Goal: Task Accomplishment & Management: Complete application form

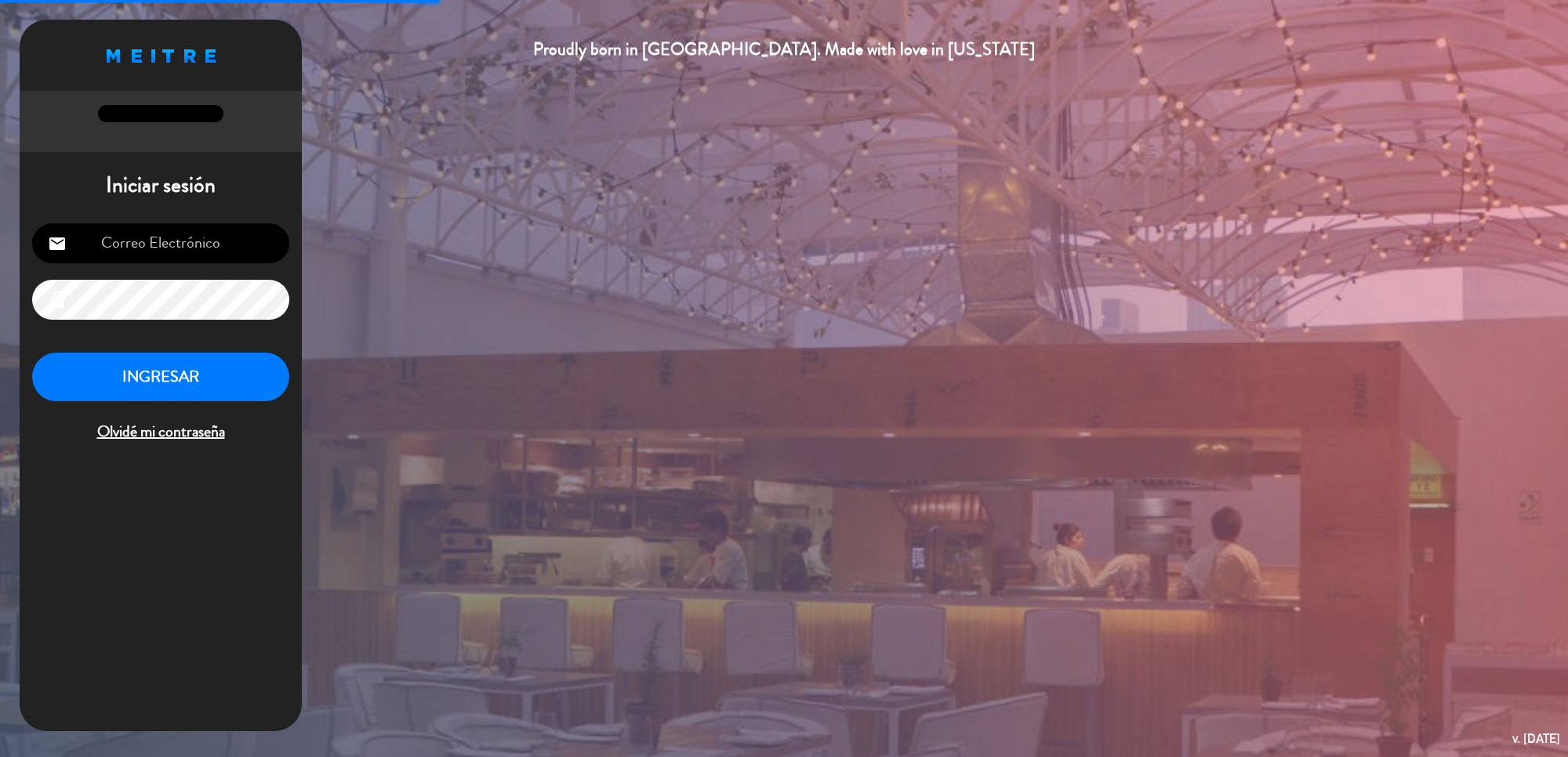
type input "[EMAIL_ADDRESS][DOMAIN_NAME]"
click at [158, 378] on button "INGRESAR" at bounding box center [161, 378] width 258 height 49
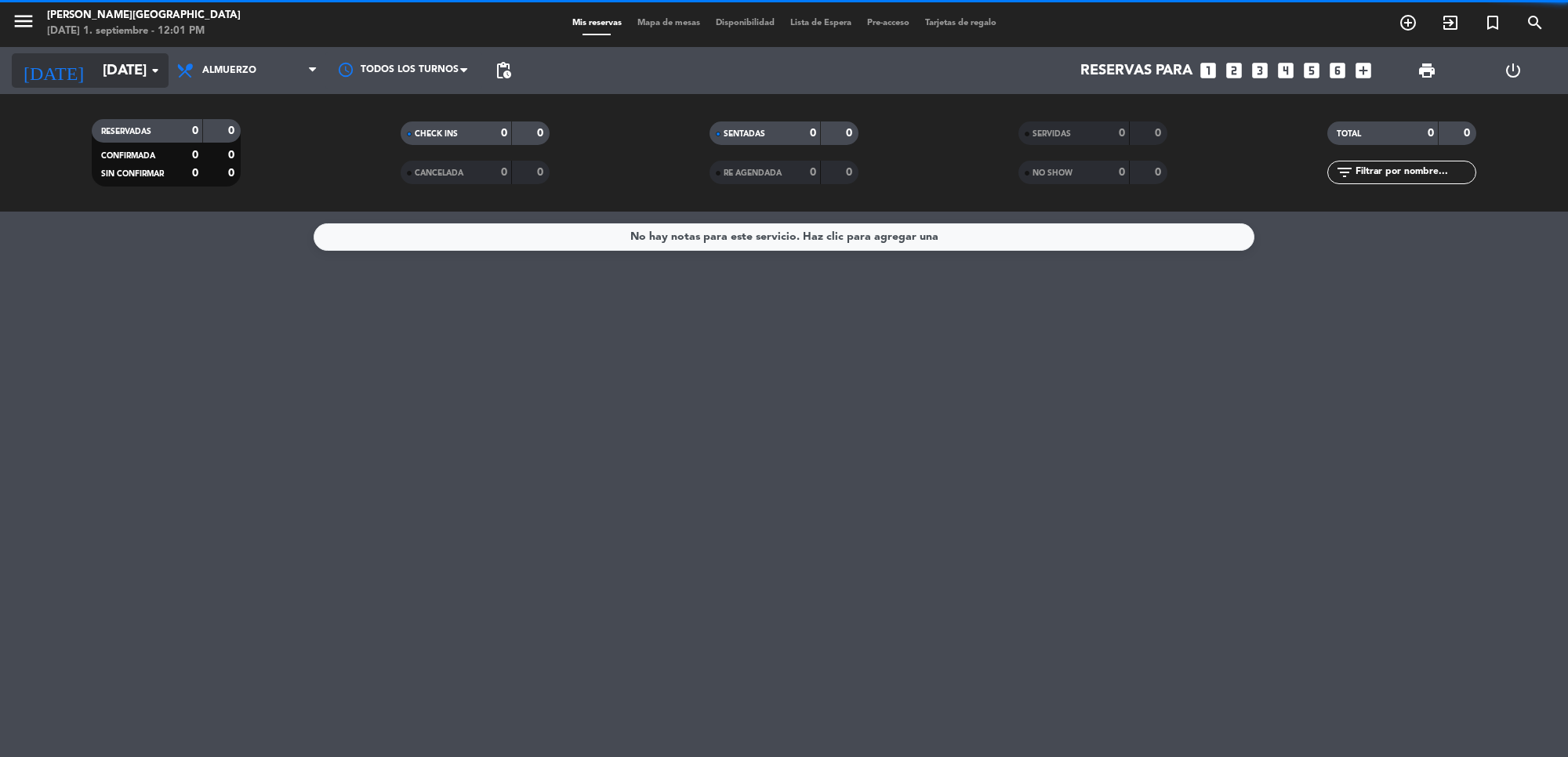
click at [147, 69] on icon "arrow_drop_down" at bounding box center [155, 71] width 19 height 19
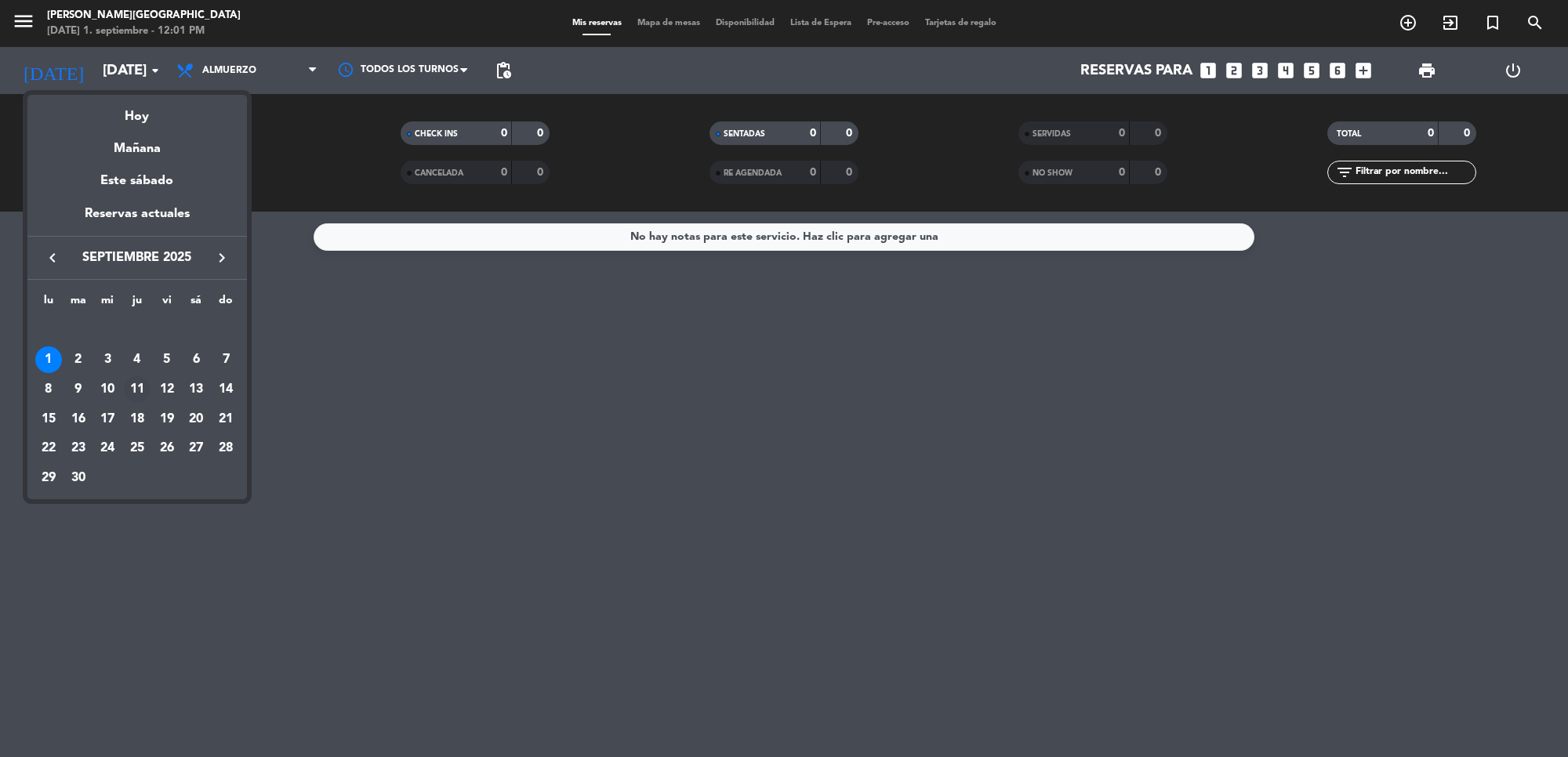
click at [130, 381] on div "11" at bounding box center [137, 390] width 27 height 26
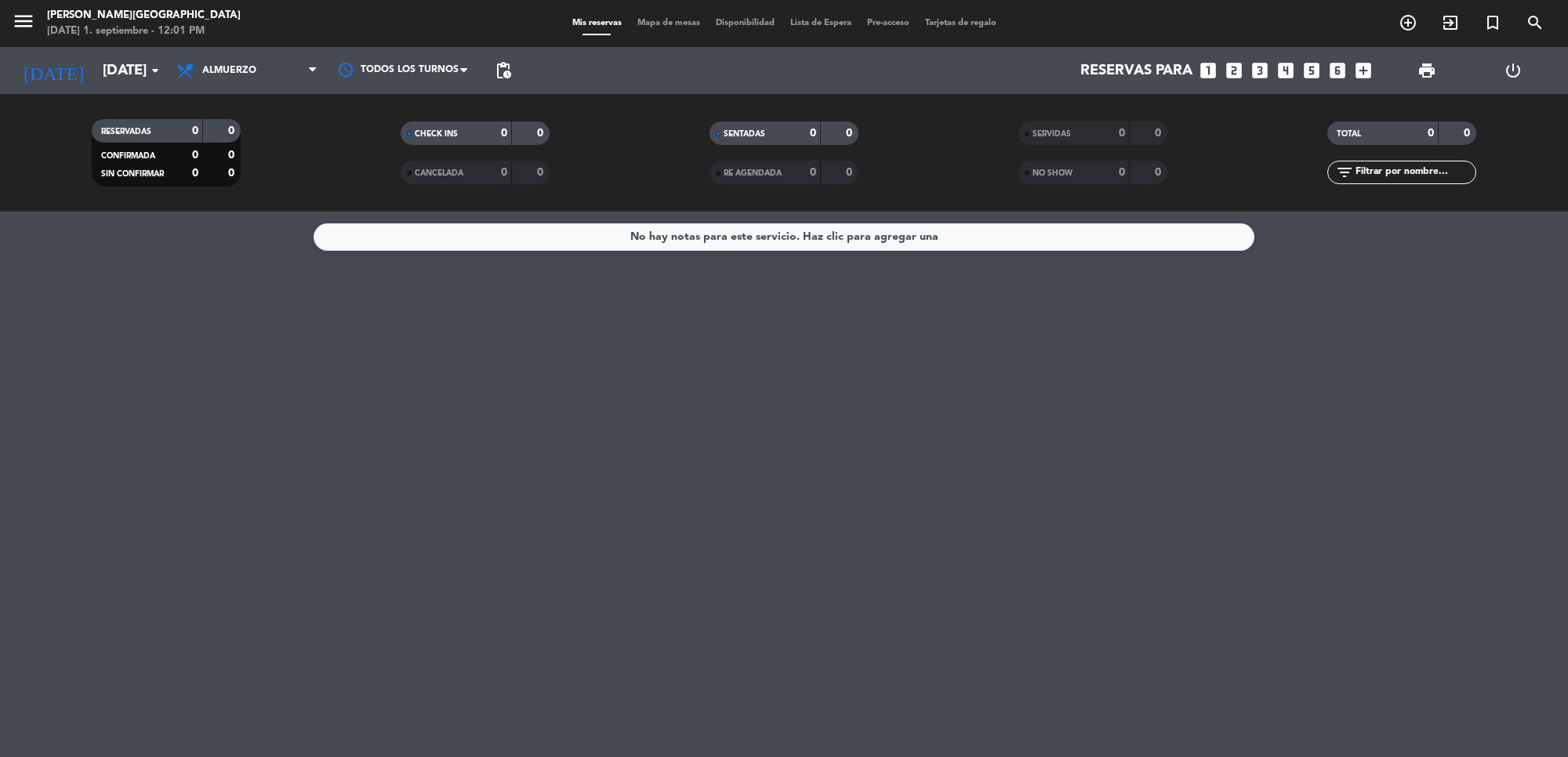
type input "[DEMOGRAPHIC_DATA][DATE]"
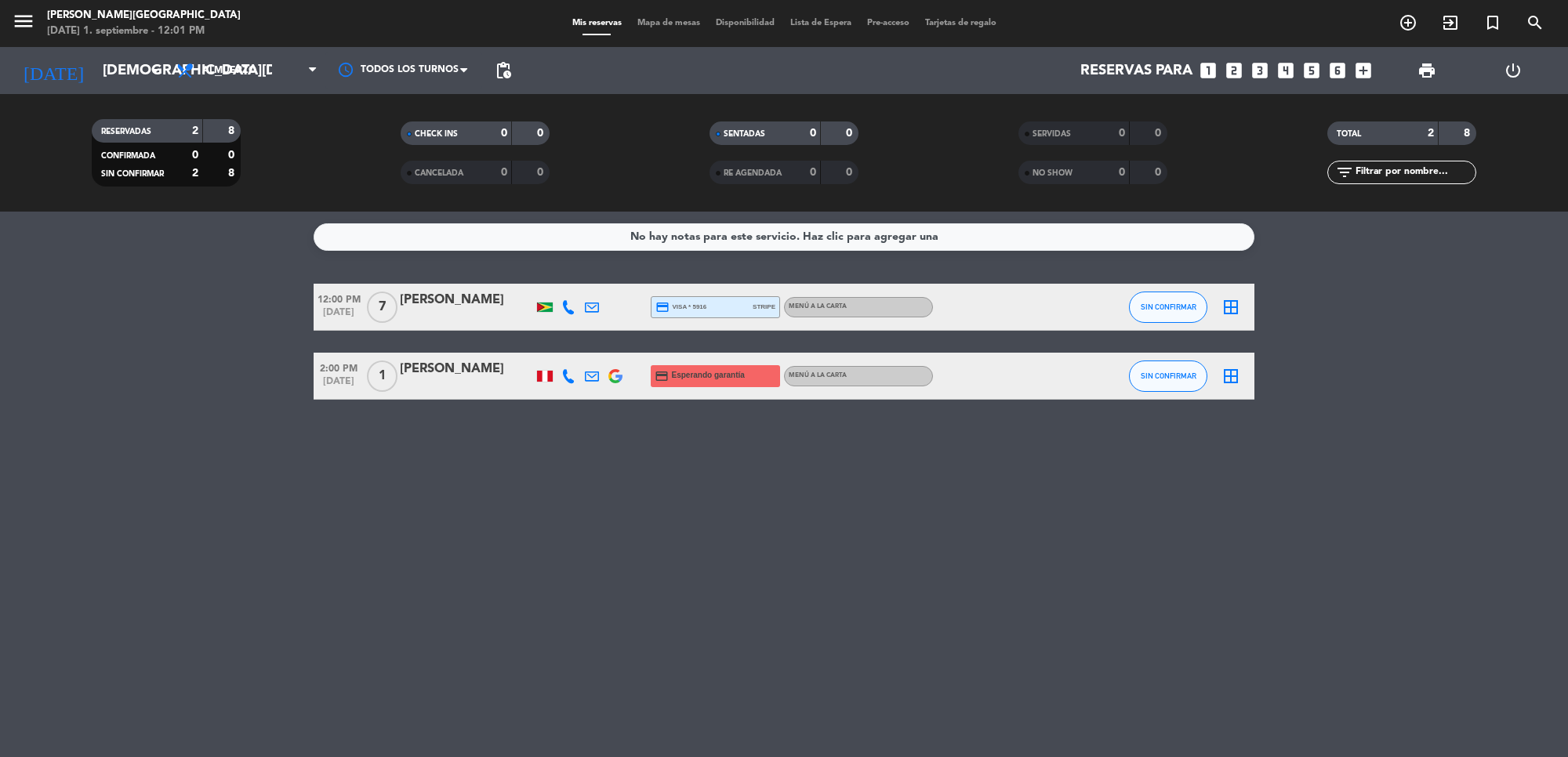
click at [233, 90] on div "Todos los servicios Almuerzo Cena Almuerzo Todos los servicios Almuerzo Cena" at bounding box center [247, 71] width 157 height 47
click at [1408, 18] on icon "add_circle_outline" at bounding box center [1409, 23] width 19 height 19
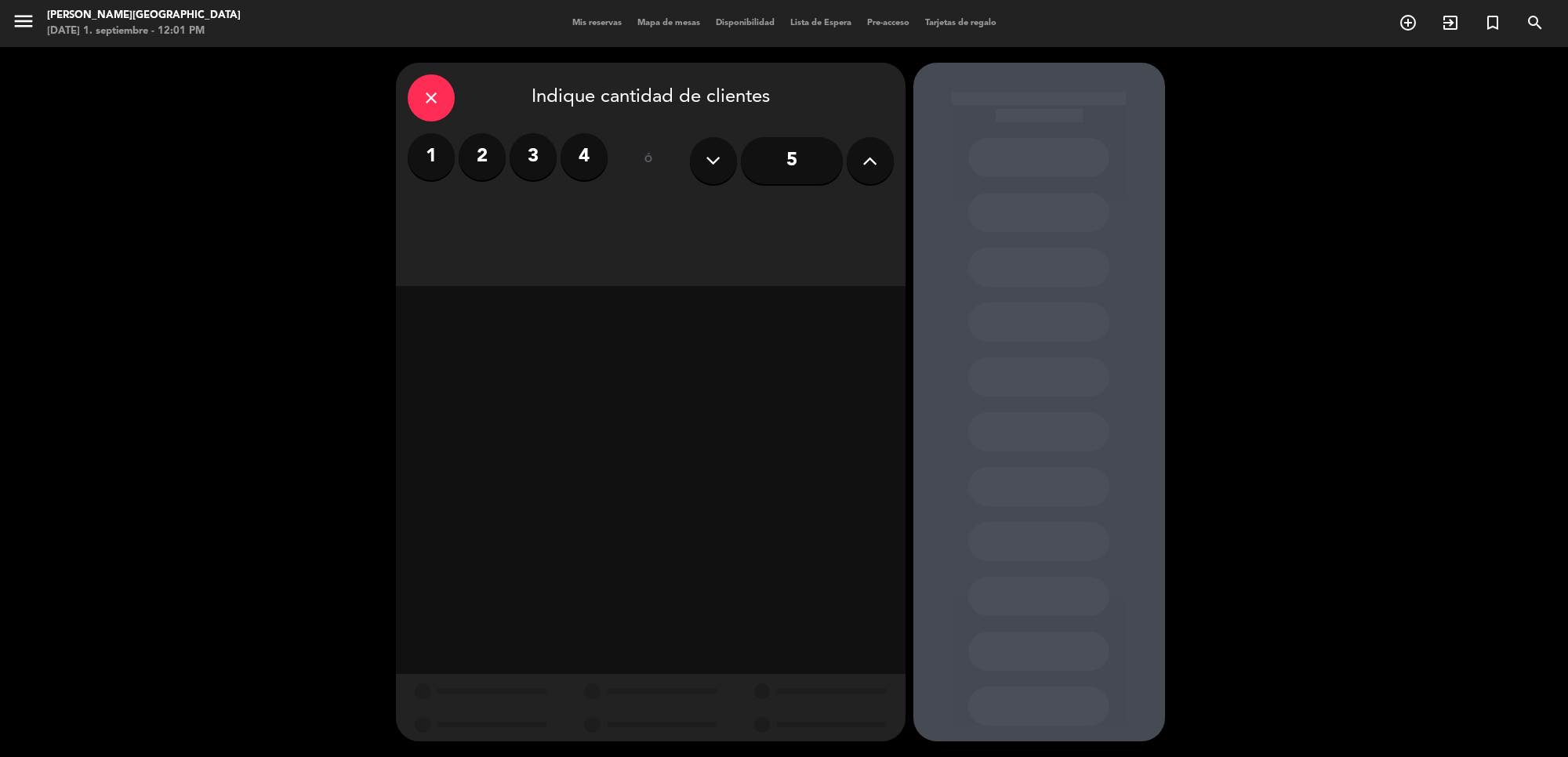
click at [886, 165] on button at bounding box center [870, 161] width 47 height 47
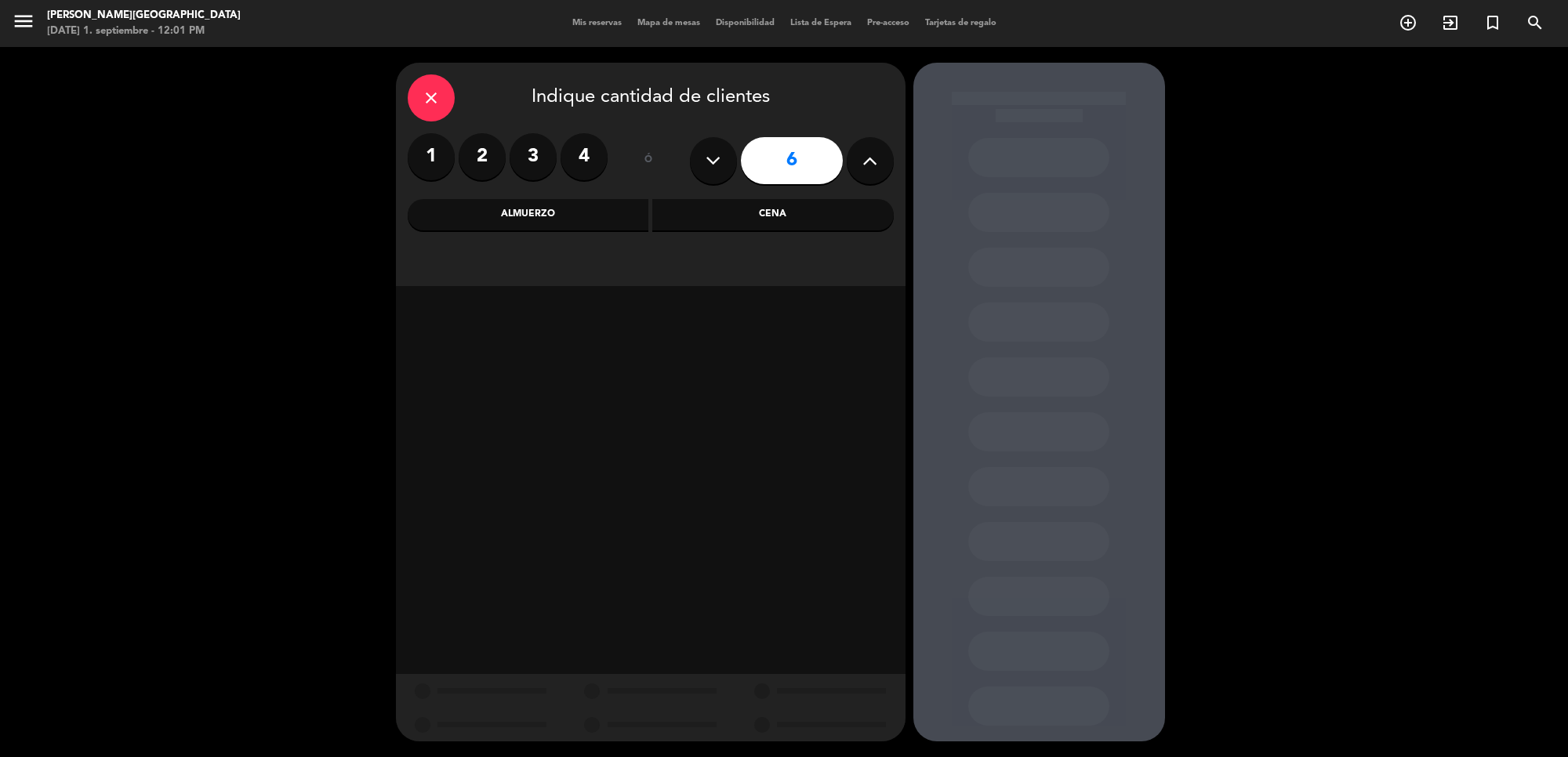
click at [886, 165] on button at bounding box center [870, 161] width 47 height 47
type input "10"
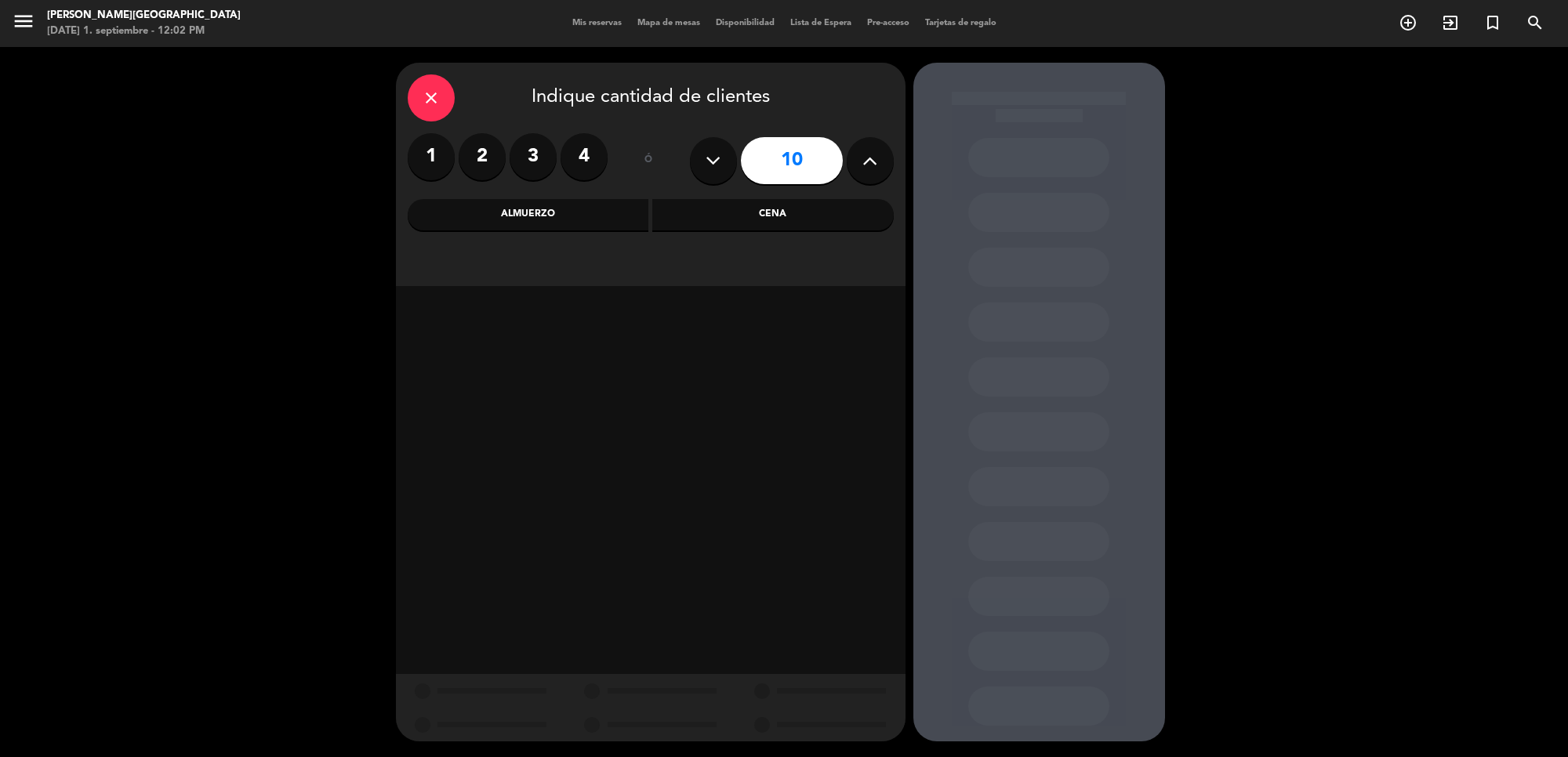
click at [769, 217] on div "Cena" at bounding box center [773, 214] width 241 height 31
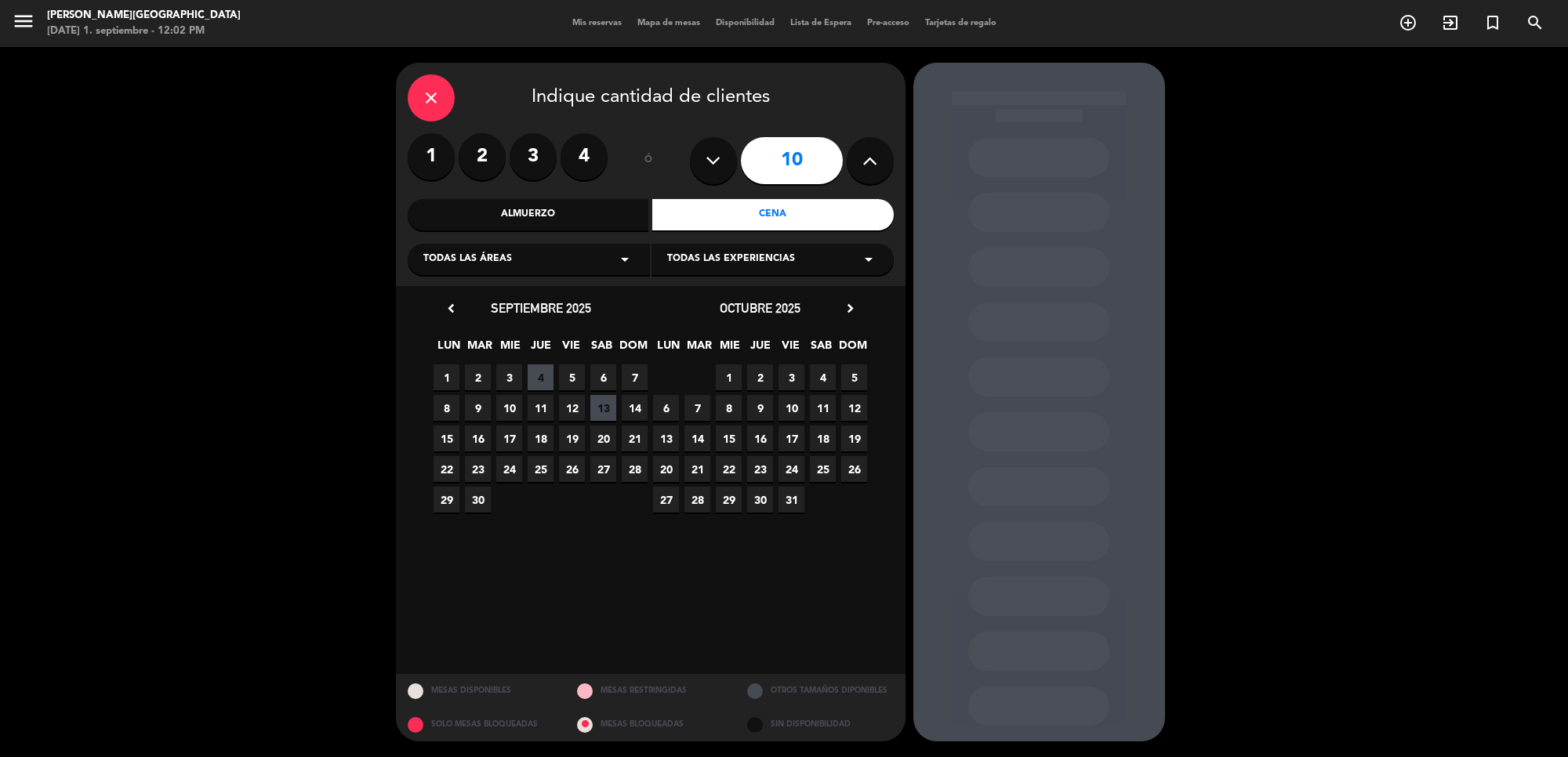
click at [624, 205] on div "Almuerzo" at bounding box center [528, 214] width 241 height 31
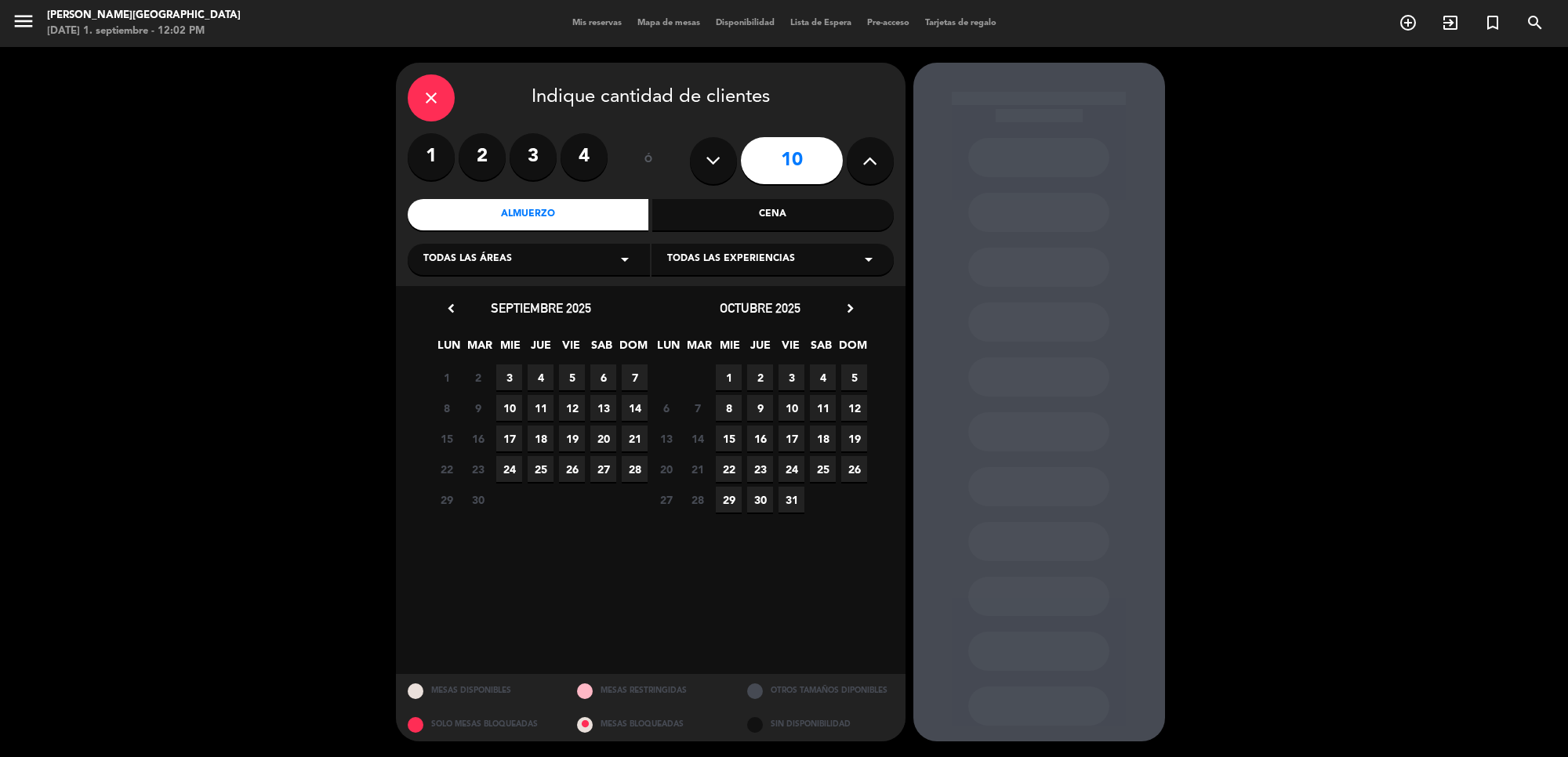
click at [546, 405] on span "11" at bounding box center [540, 407] width 26 height 26
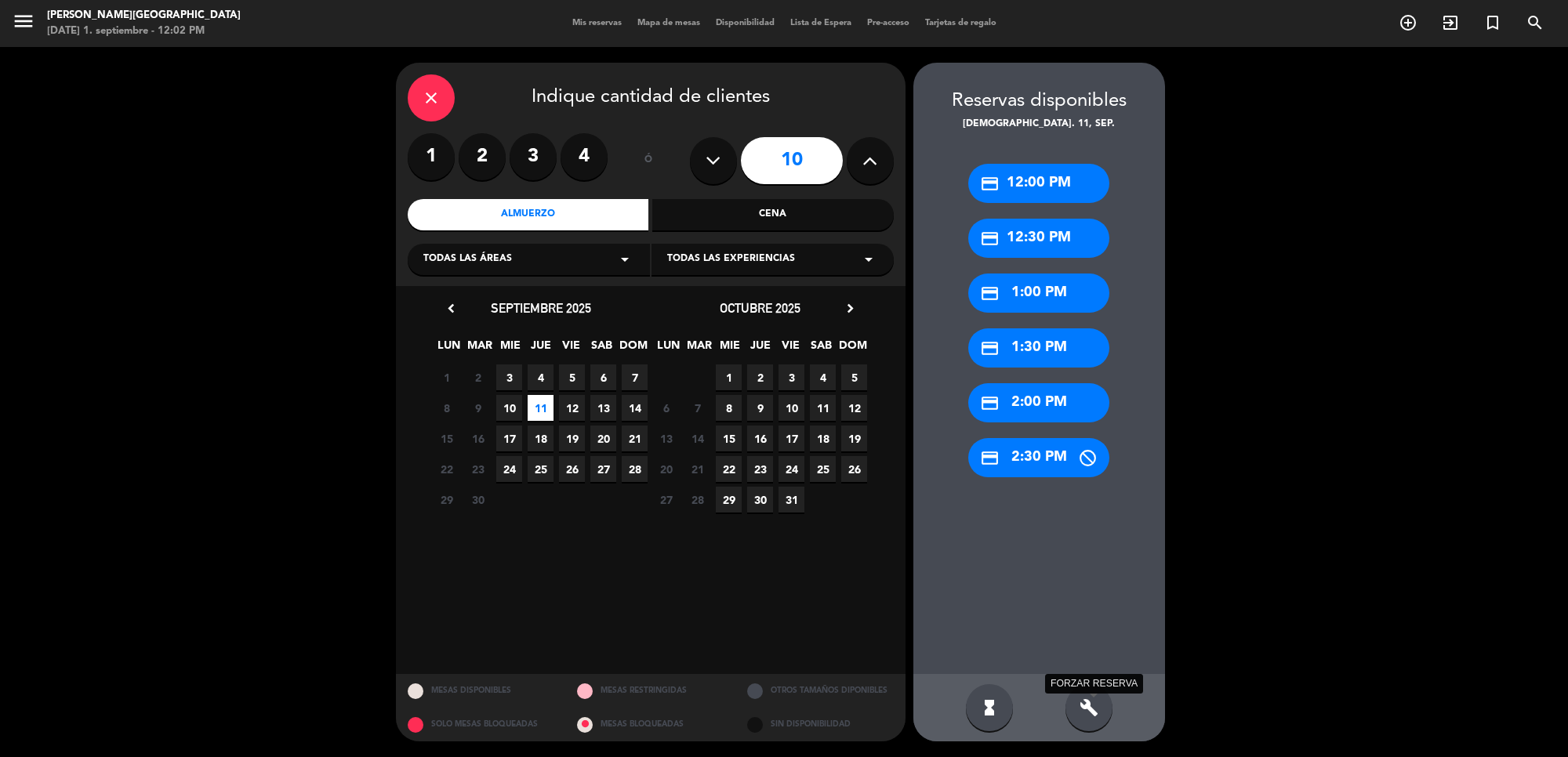
click at [1084, 714] on icon "build" at bounding box center [1089, 708] width 19 height 19
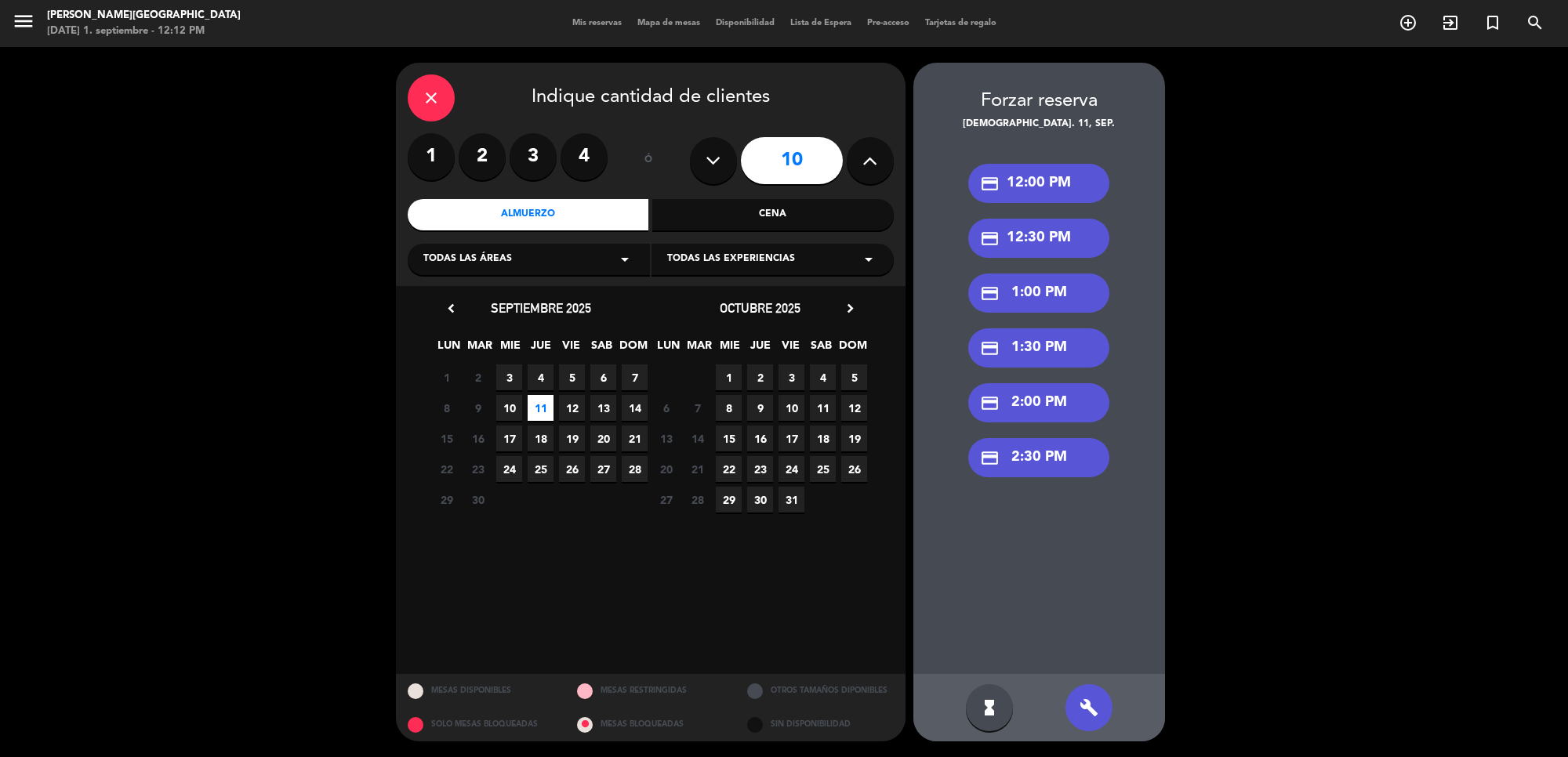
click at [439, 89] on icon "close" at bounding box center [432, 98] width 19 height 19
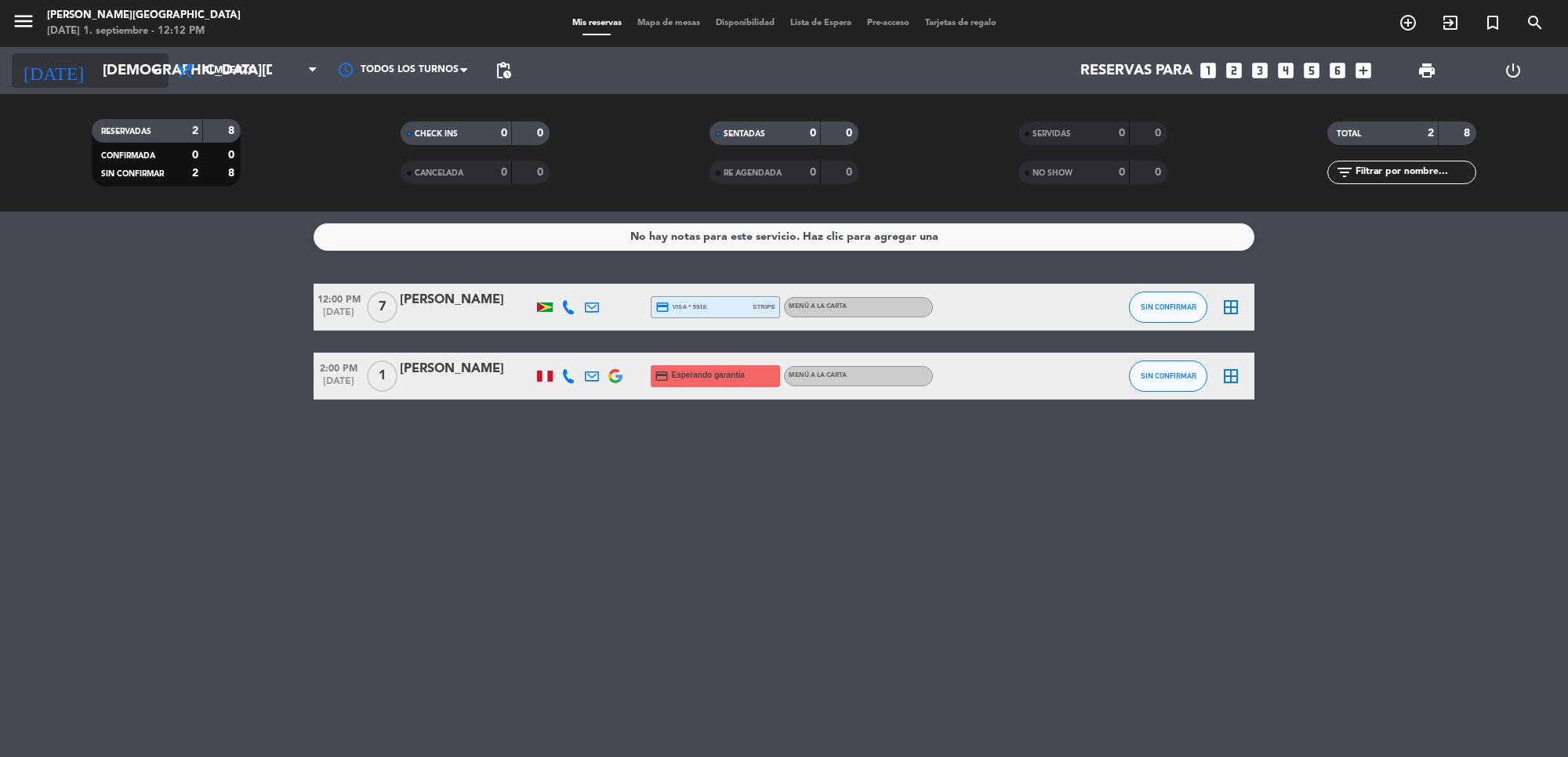
click at [138, 73] on input "[DEMOGRAPHIC_DATA][DATE]" at bounding box center [187, 70] width 185 height 33
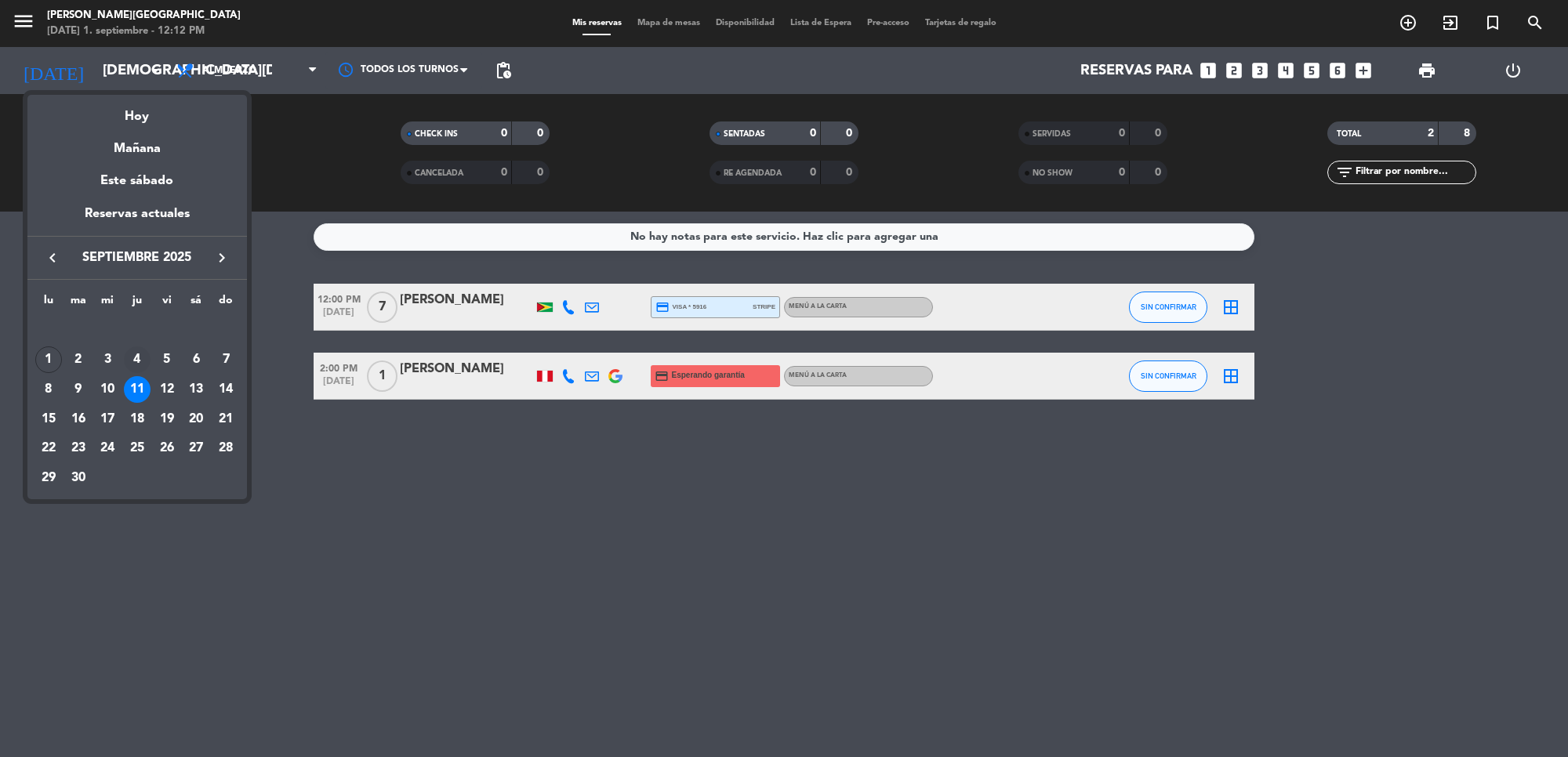
click at [134, 358] on div "4" at bounding box center [137, 360] width 27 height 26
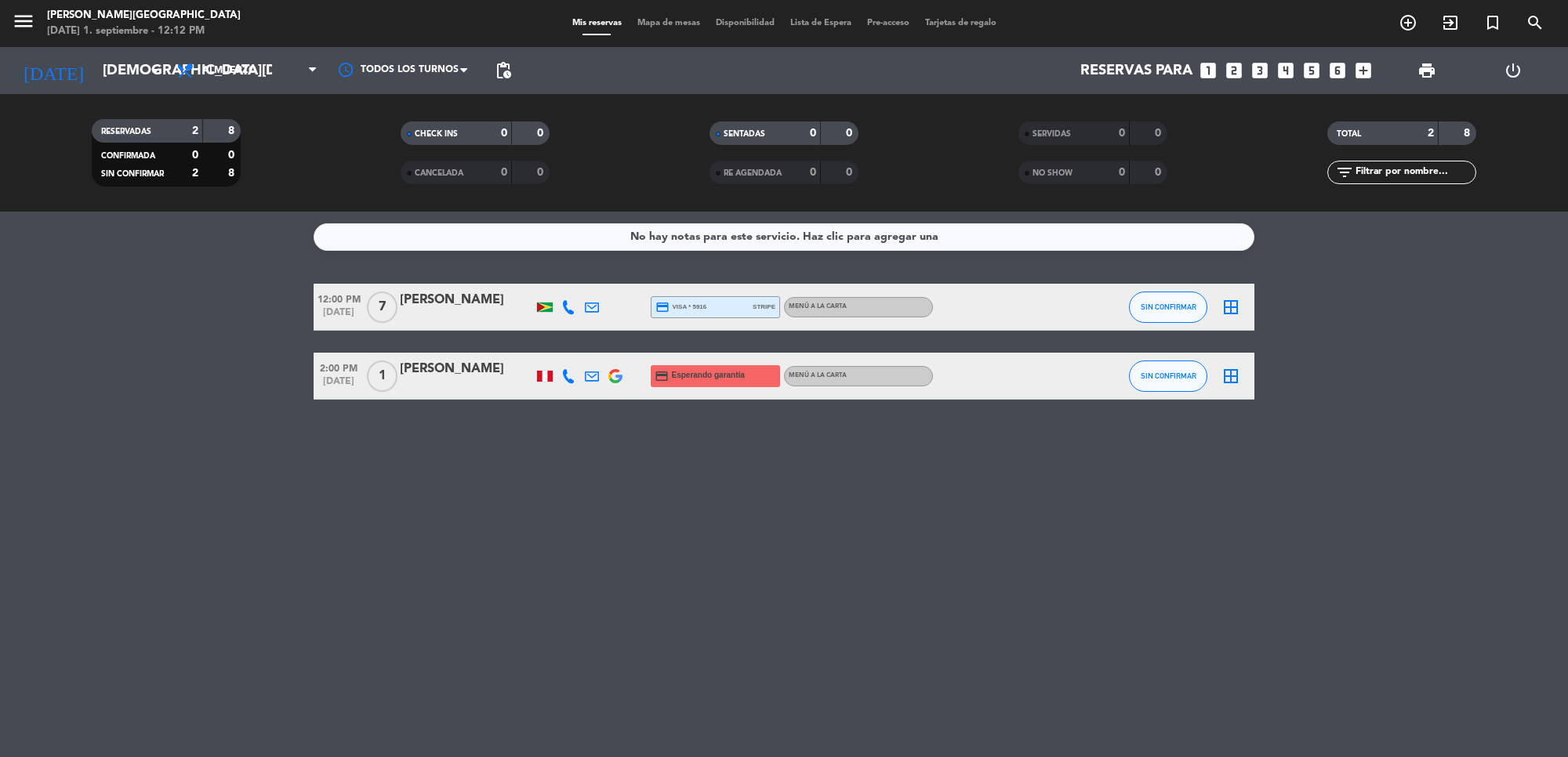
type input "[DEMOGRAPHIC_DATA][DATE]"
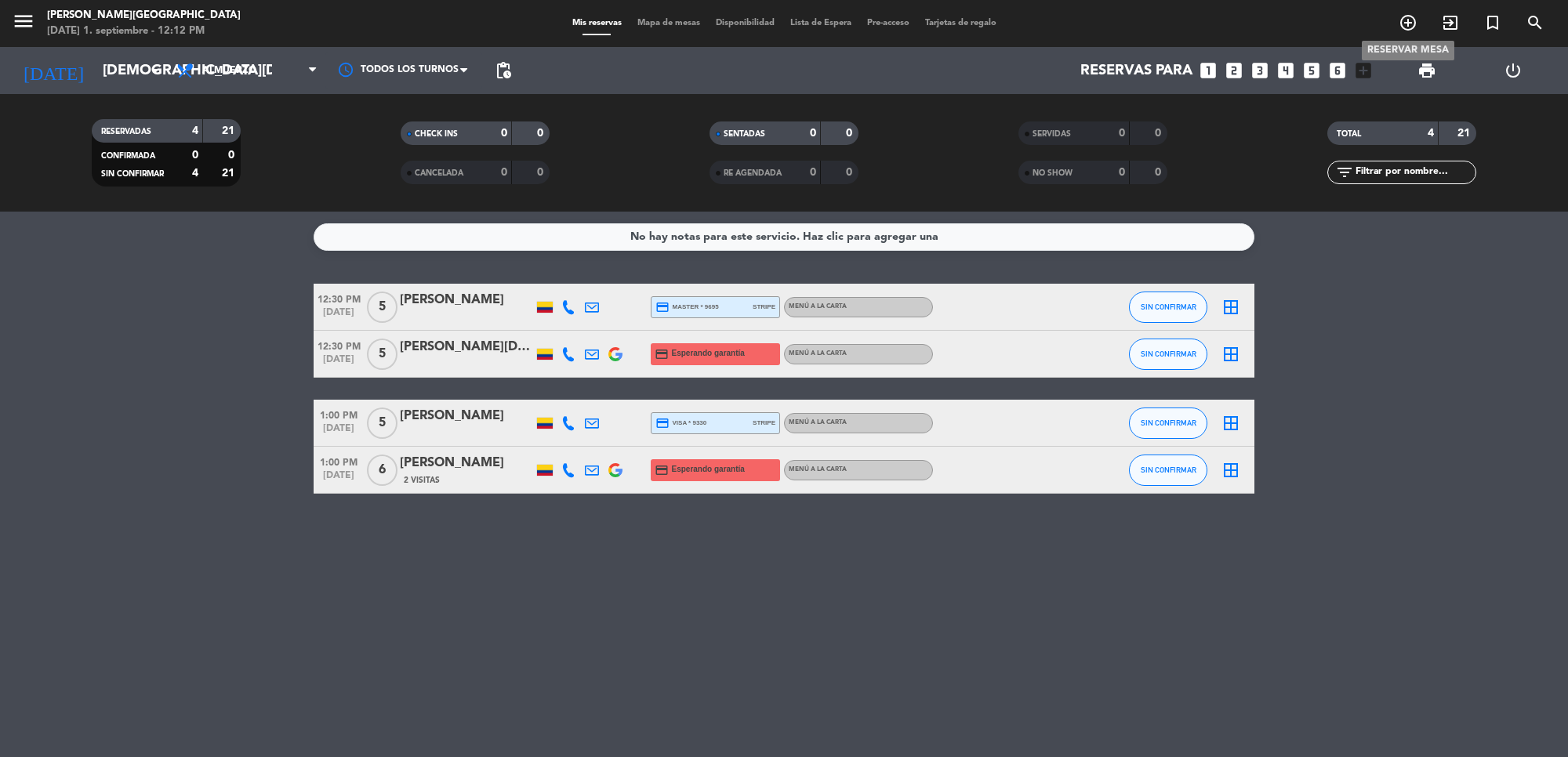
click at [1404, 12] on span "add_circle_outline" at bounding box center [1408, 23] width 43 height 26
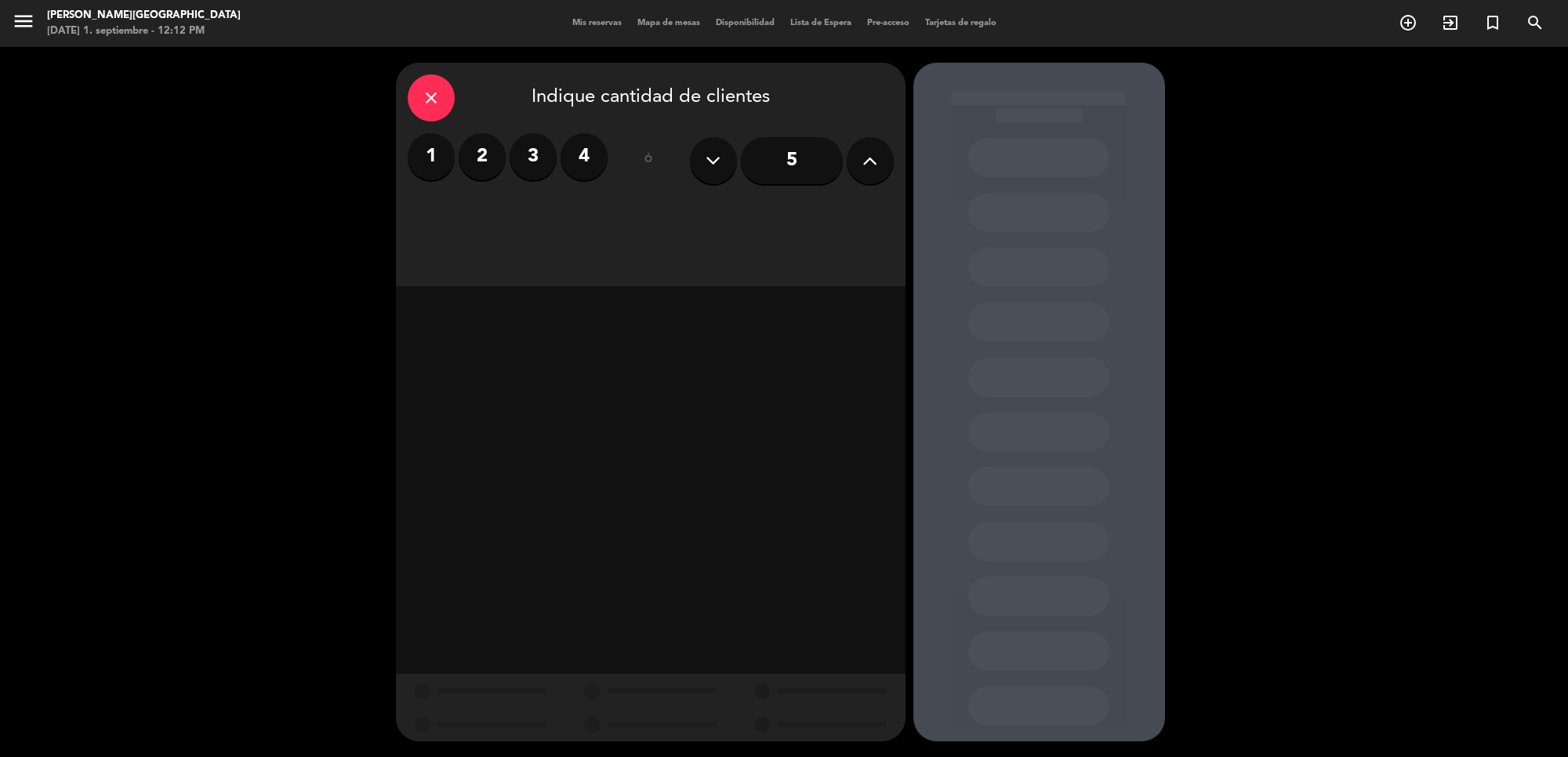
click at [861, 159] on button at bounding box center [870, 161] width 47 height 47
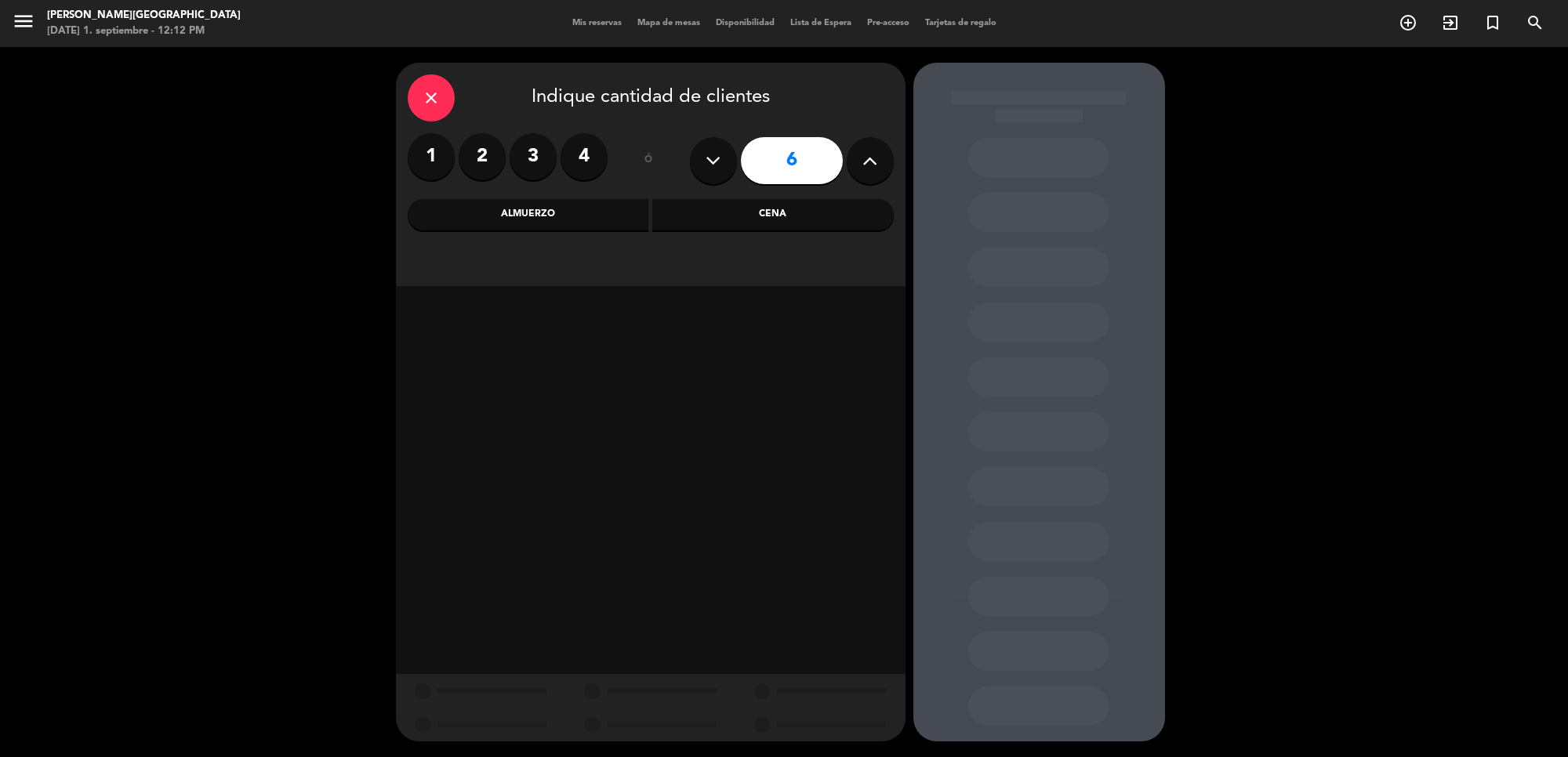
click at [761, 207] on div "Cena" at bounding box center [773, 214] width 241 height 31
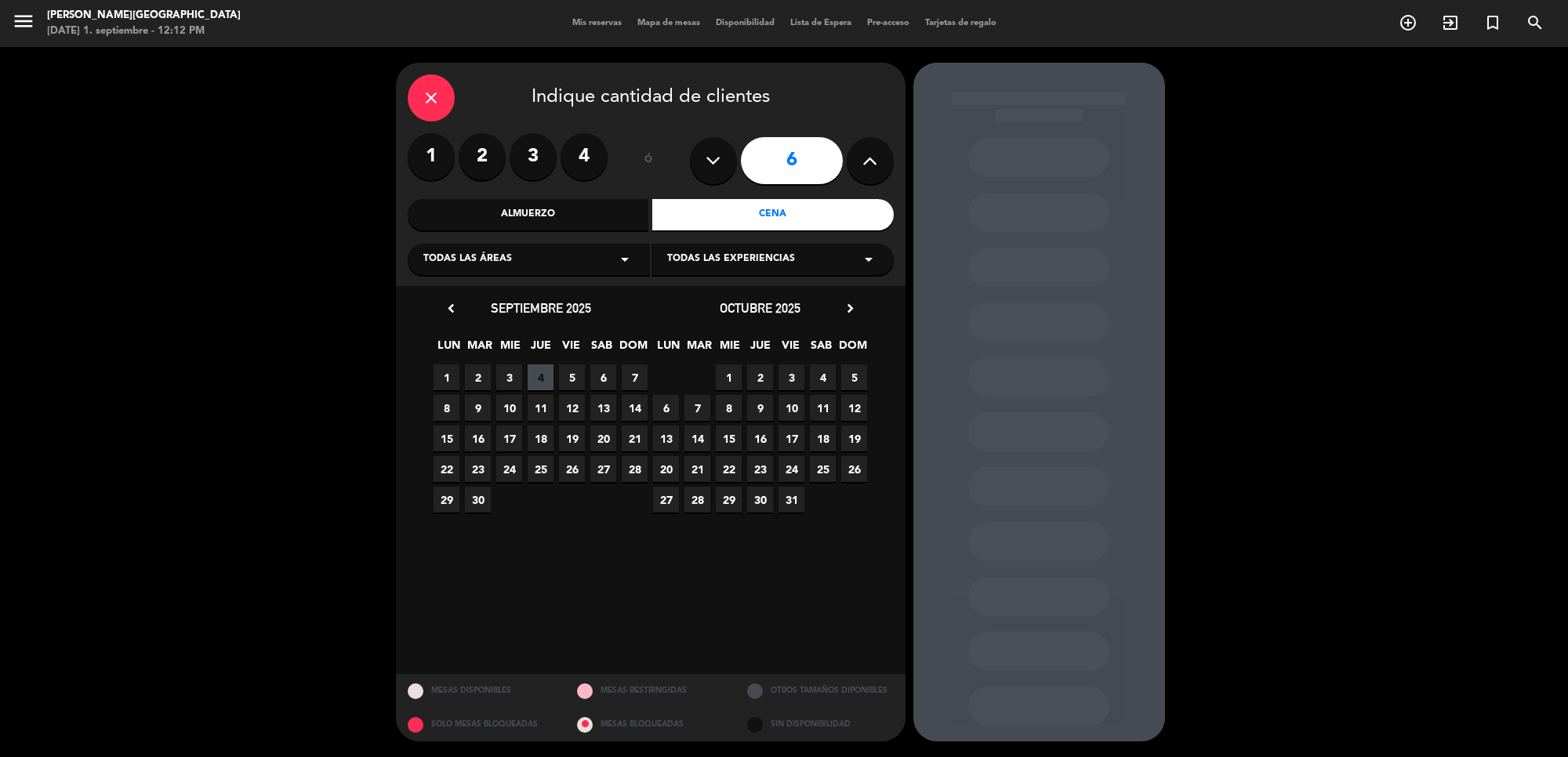
click at [541, 381] on span "4" at bounding box center [540, 377] width 26 height 26
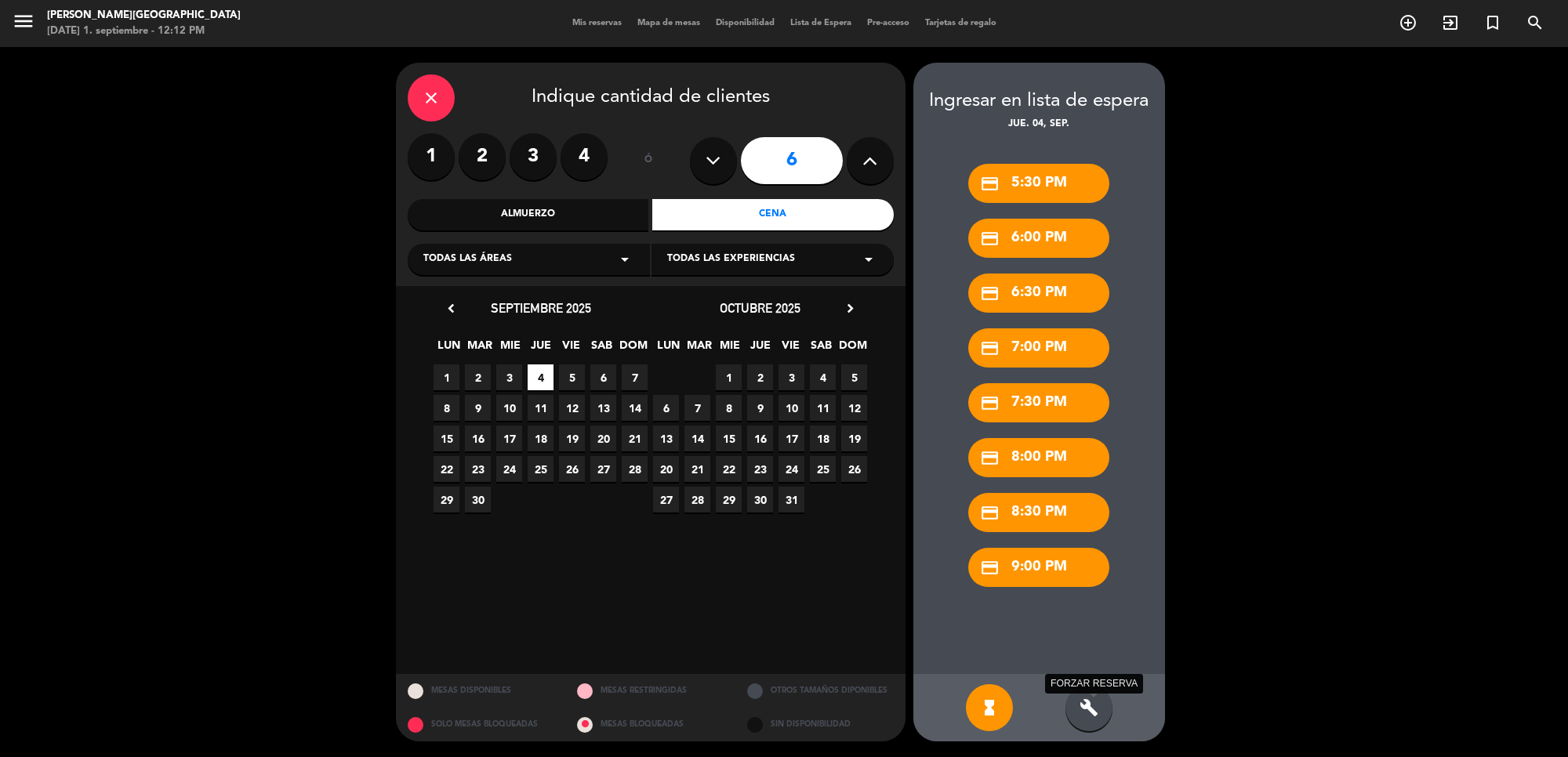
click at [1090, 711] on icon "build" at bounding box center [1089, 708] width 19 height 19
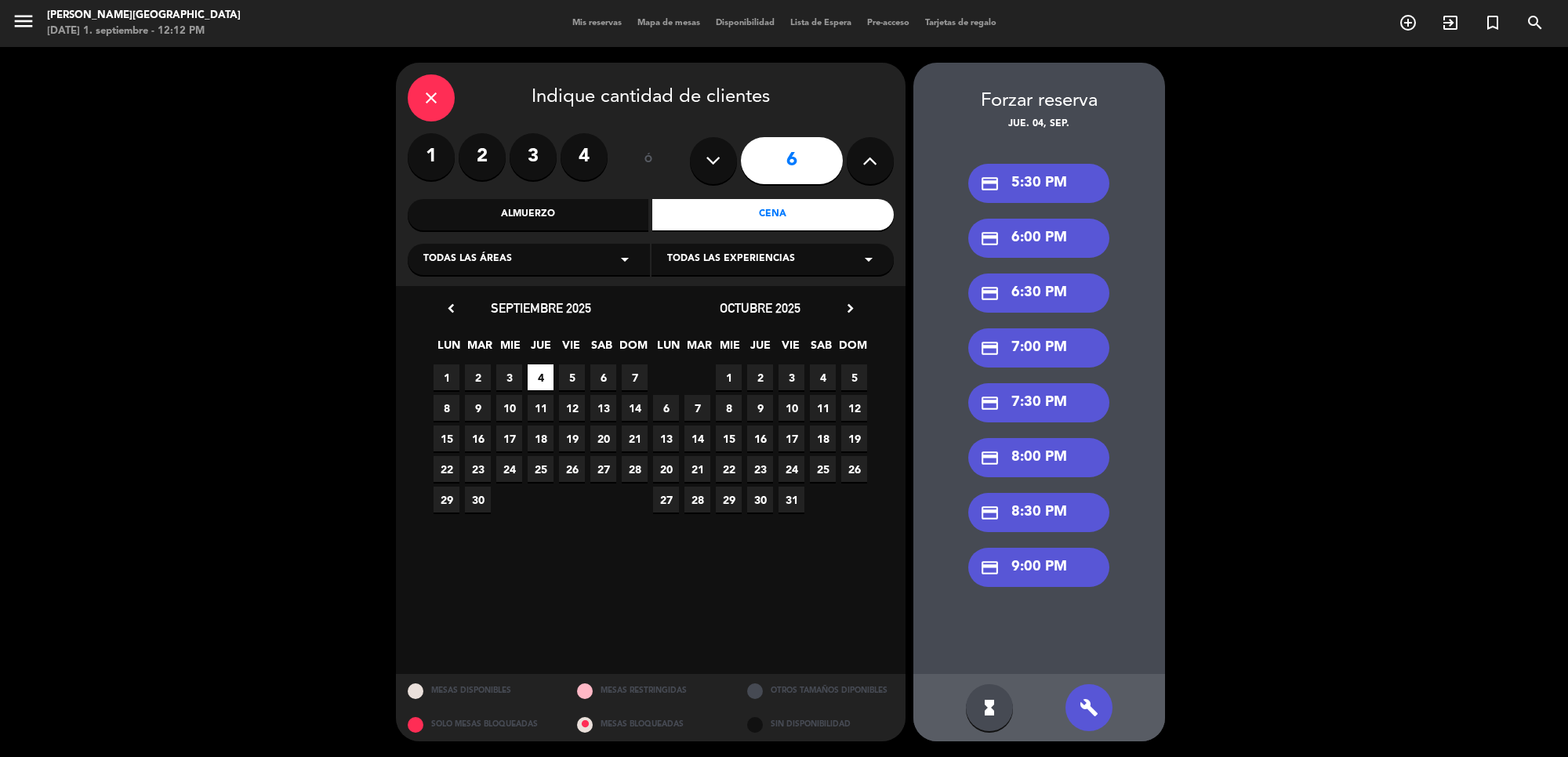
click at [1036, 398] on div "credit_card 7:30 PM" at bounding box center [1039, 402] width 141 height 39
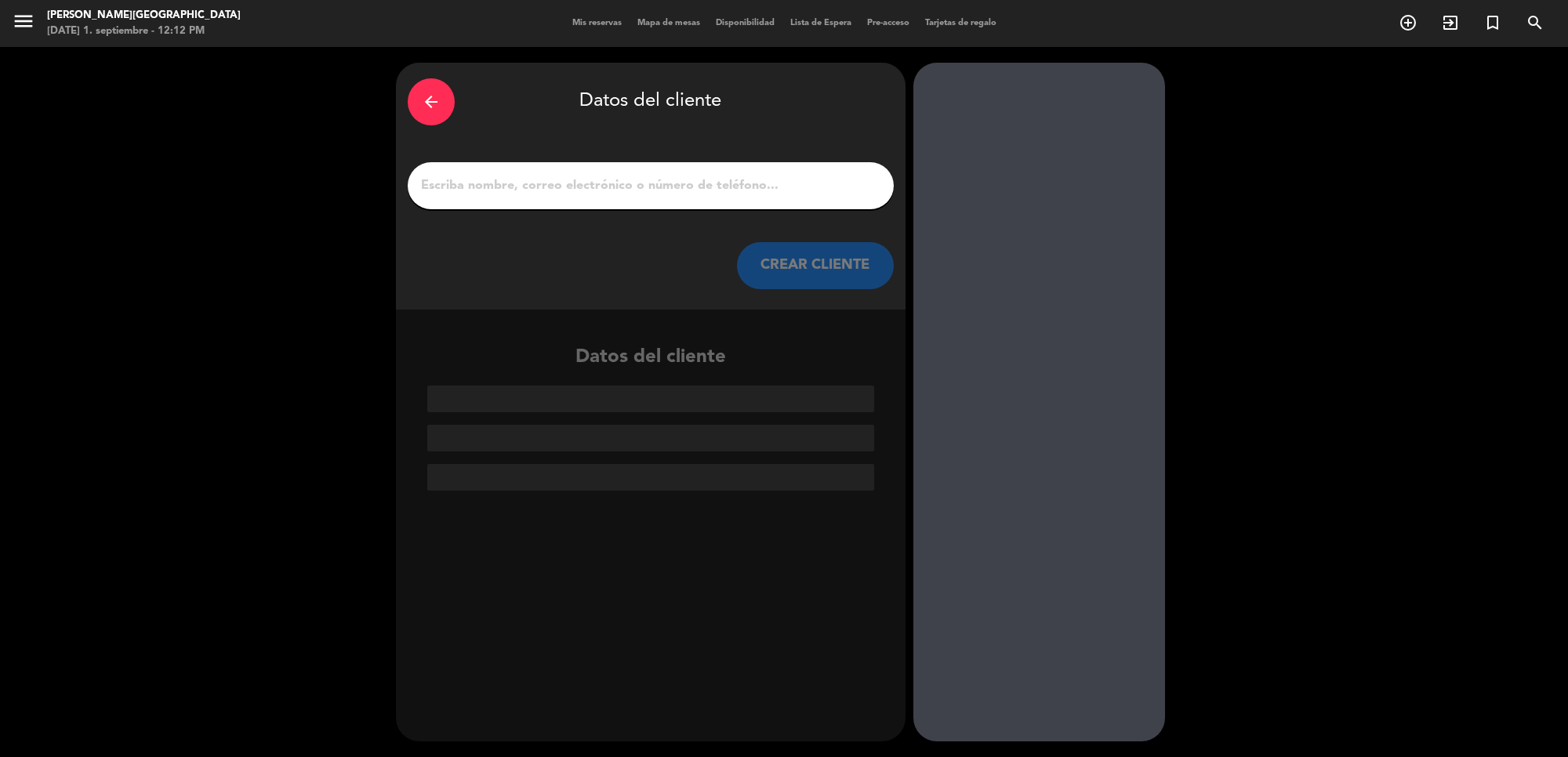
click at [434, 97] on icon "arrow_back" at bounding box center [432, 102] width 19 height 19
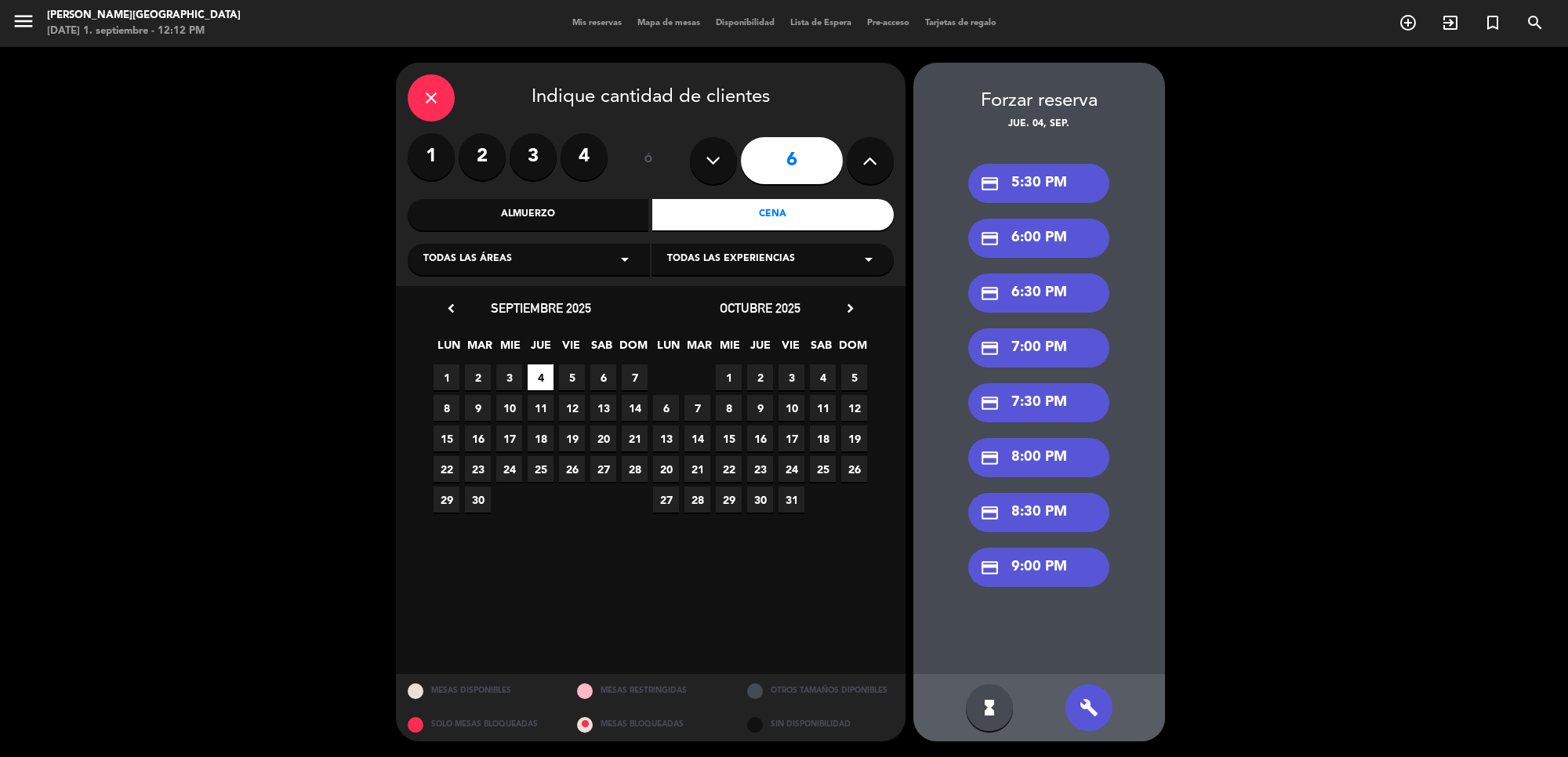
click at [434, 97] on icon "close" at bounding box center [432, 98] width 19 height 19
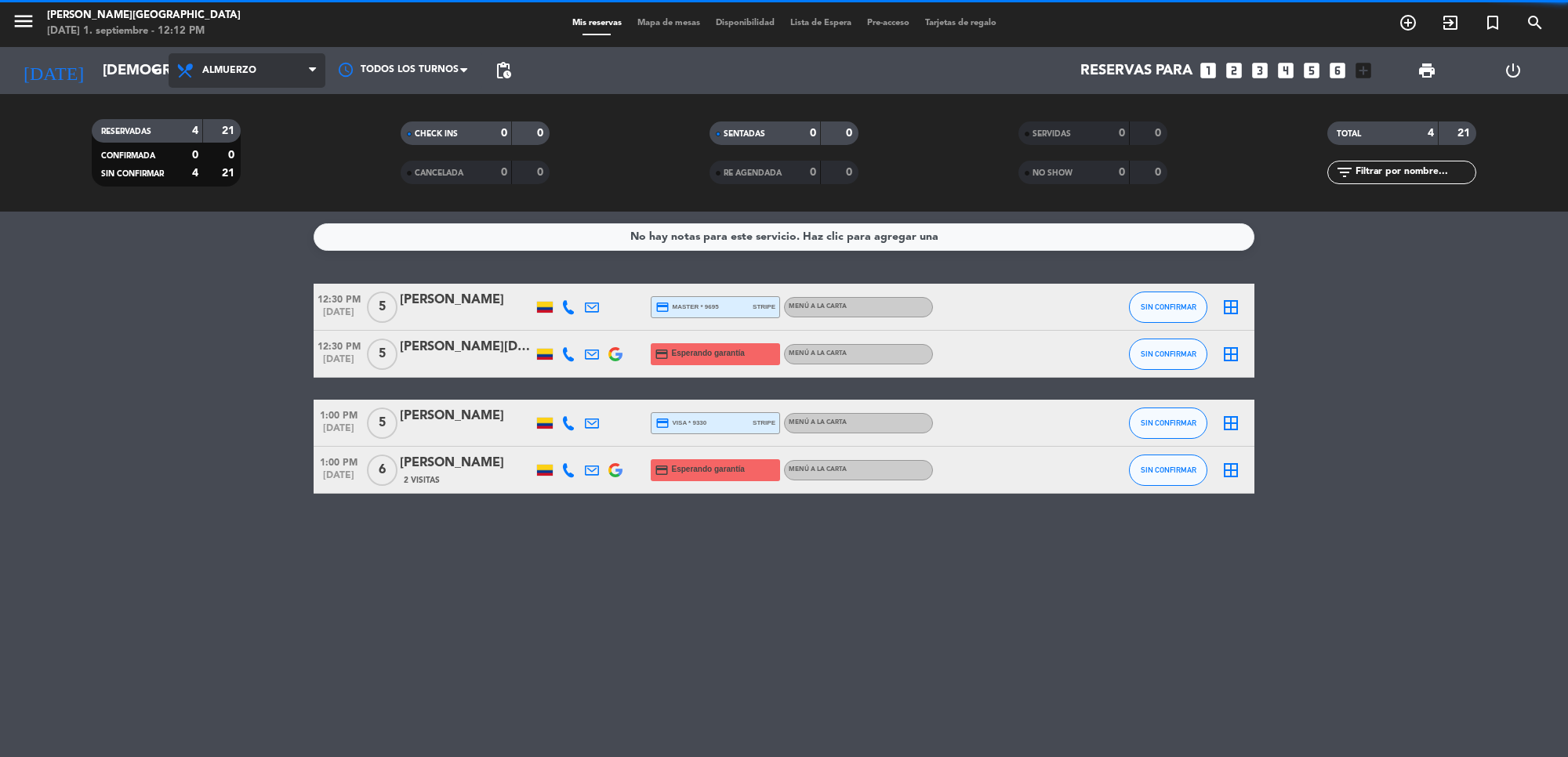
click at [258, 76] on span "Almuerzo" at bounding box center [247, 70] width 157 height 34
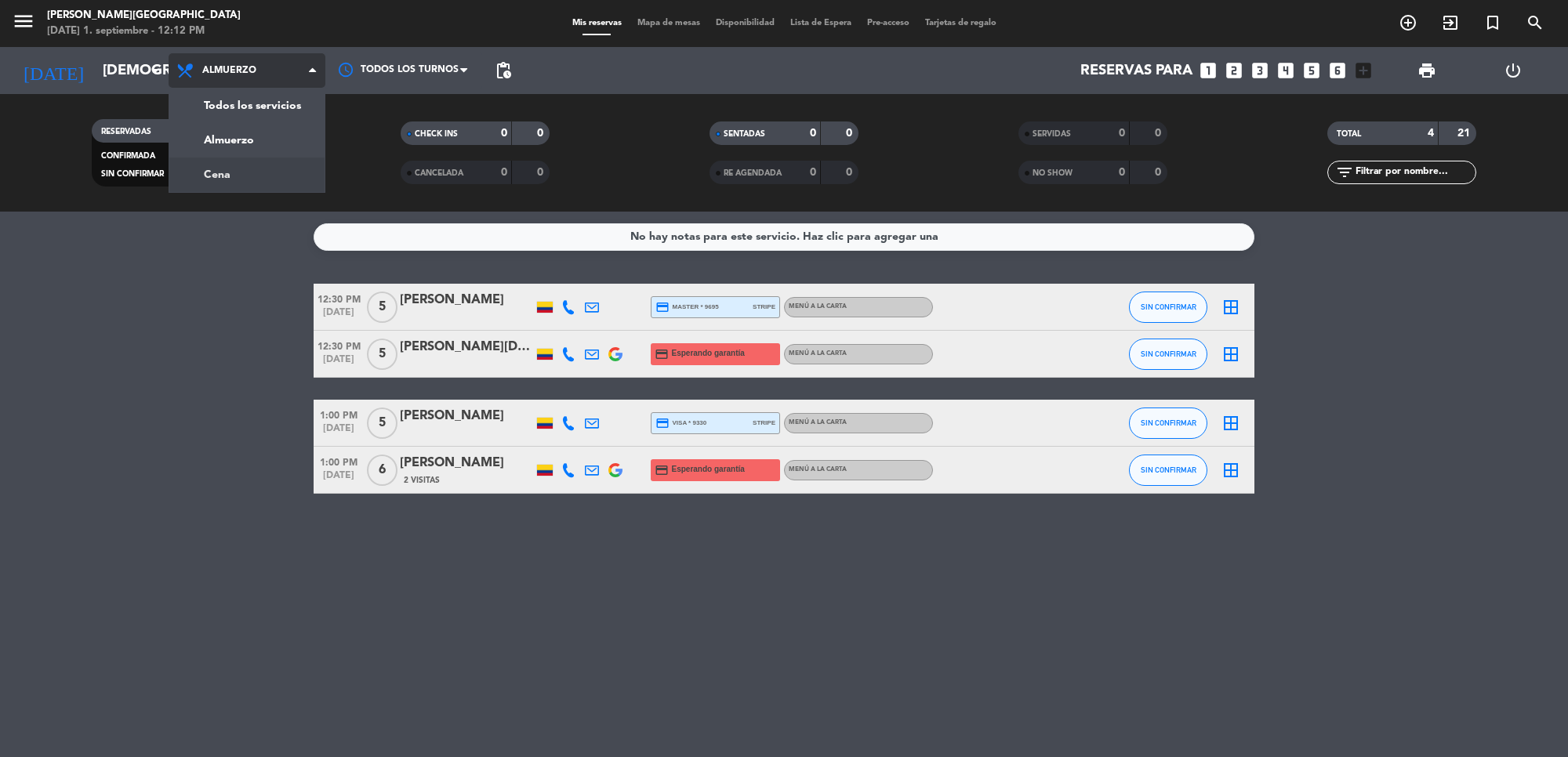
click at [282, 182] on div "menu [PERSON_NAME] [DATE] 1. septiembre - 12:12 PM Mis reservas Mapa de mesas D…" at bounding box center [784, 106] width 1568 height 212
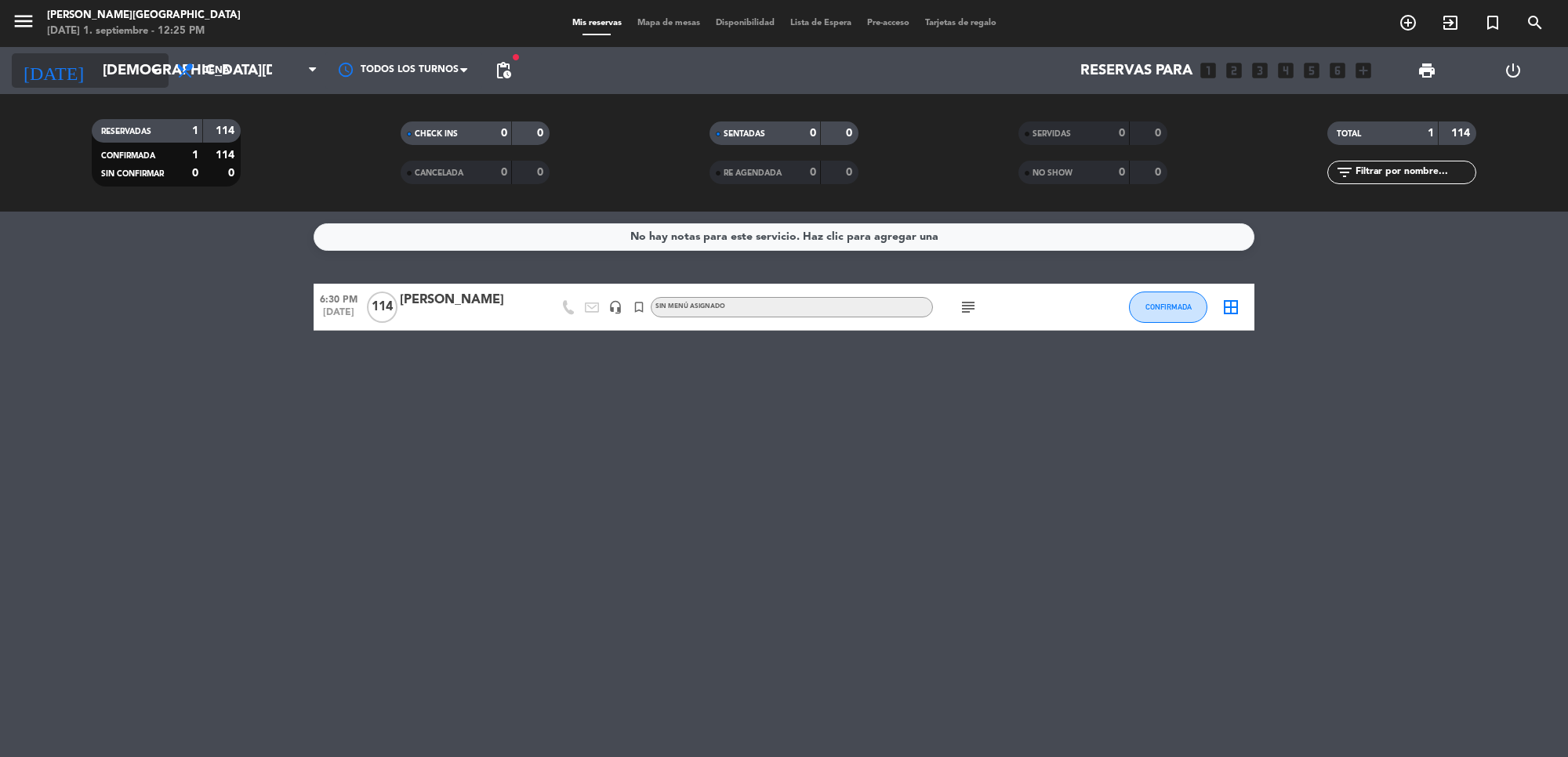
click at [97, 63] on input "[DEMOGRAPHIC_DATA][DATE]" at bounding box center [187, 70] width 185 height 33
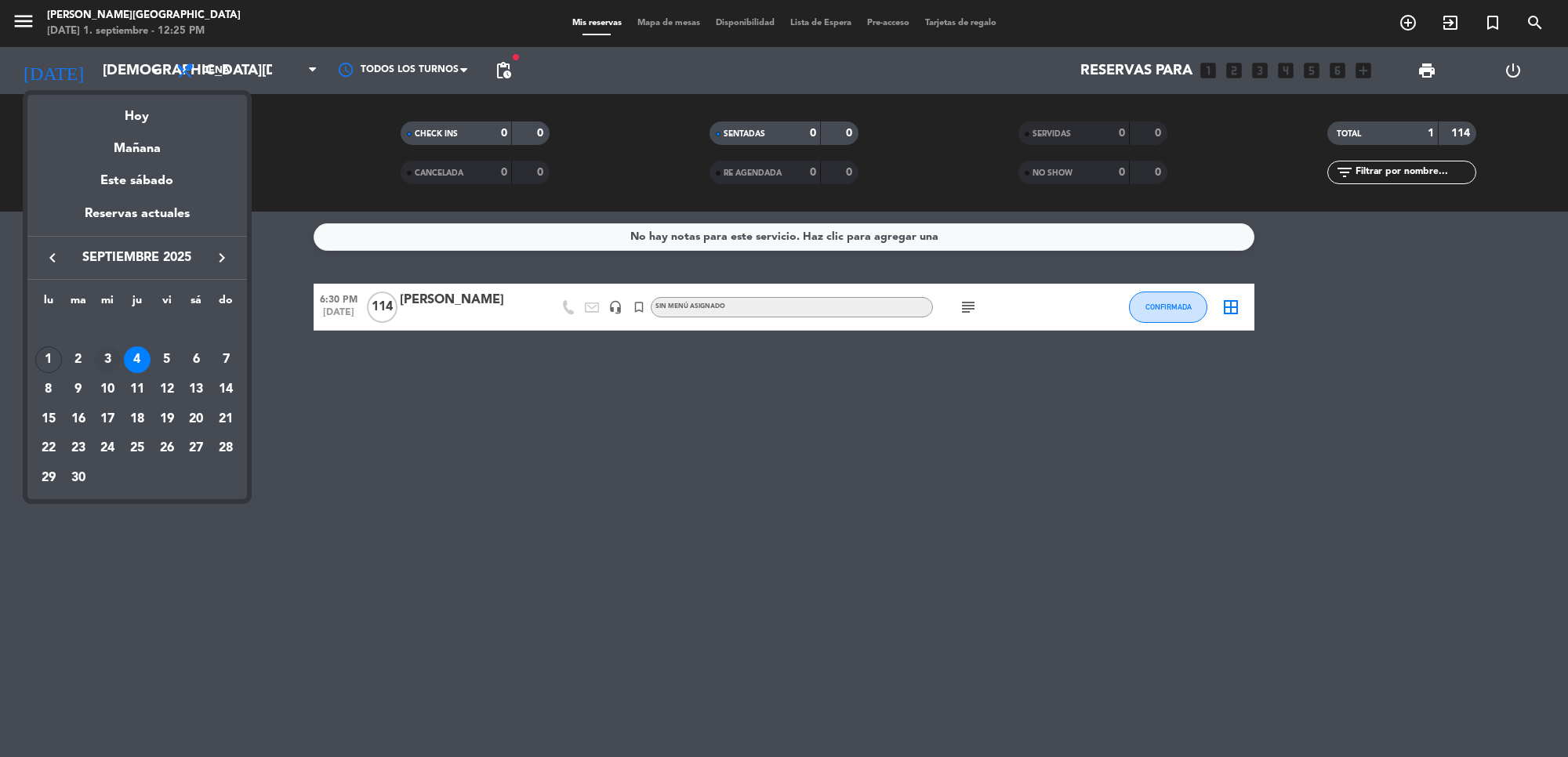
click at [112, 351] on div "3" at bounding box center [107, 360] width 27 height 26
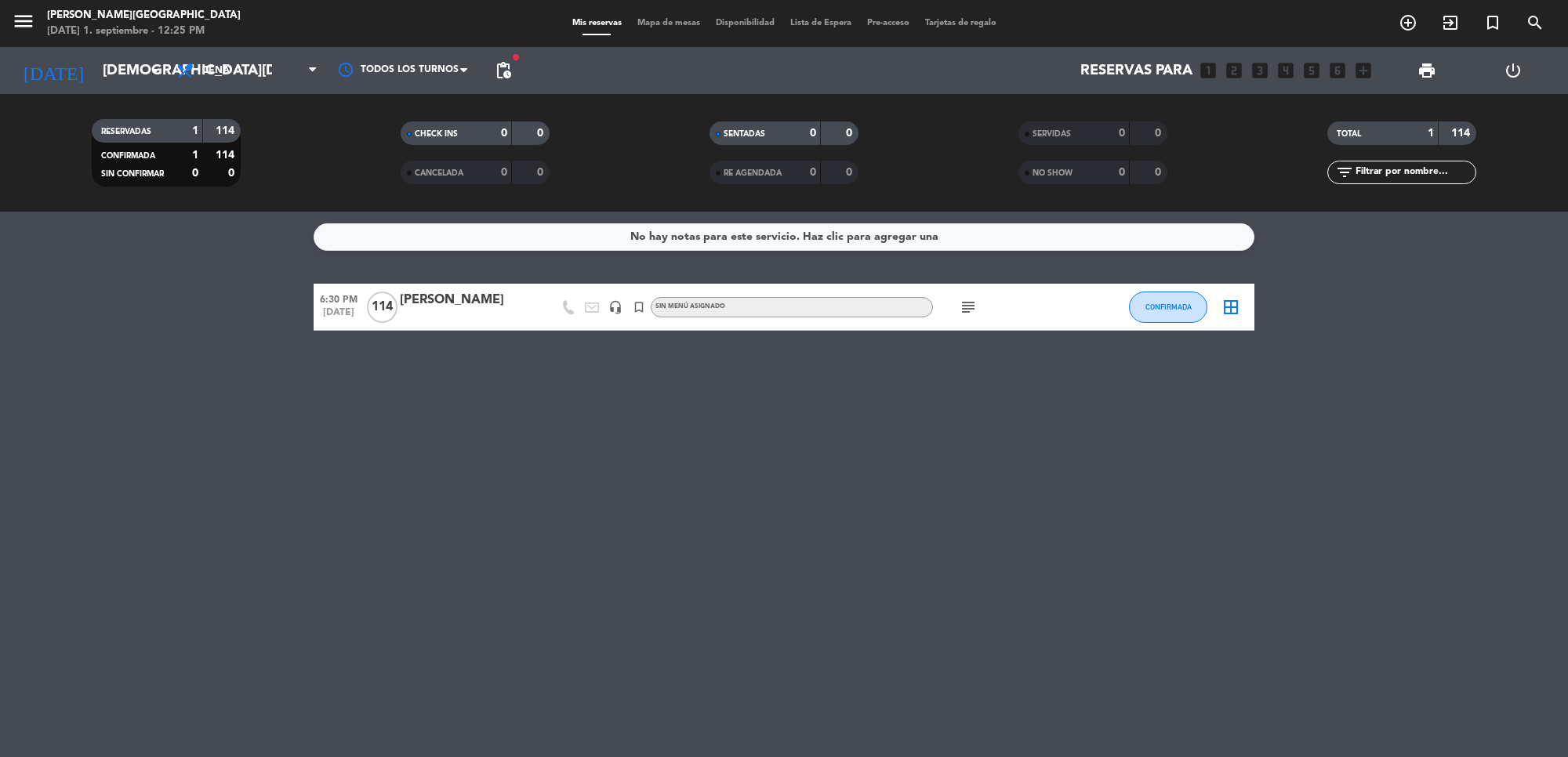
type input "[DATE]"
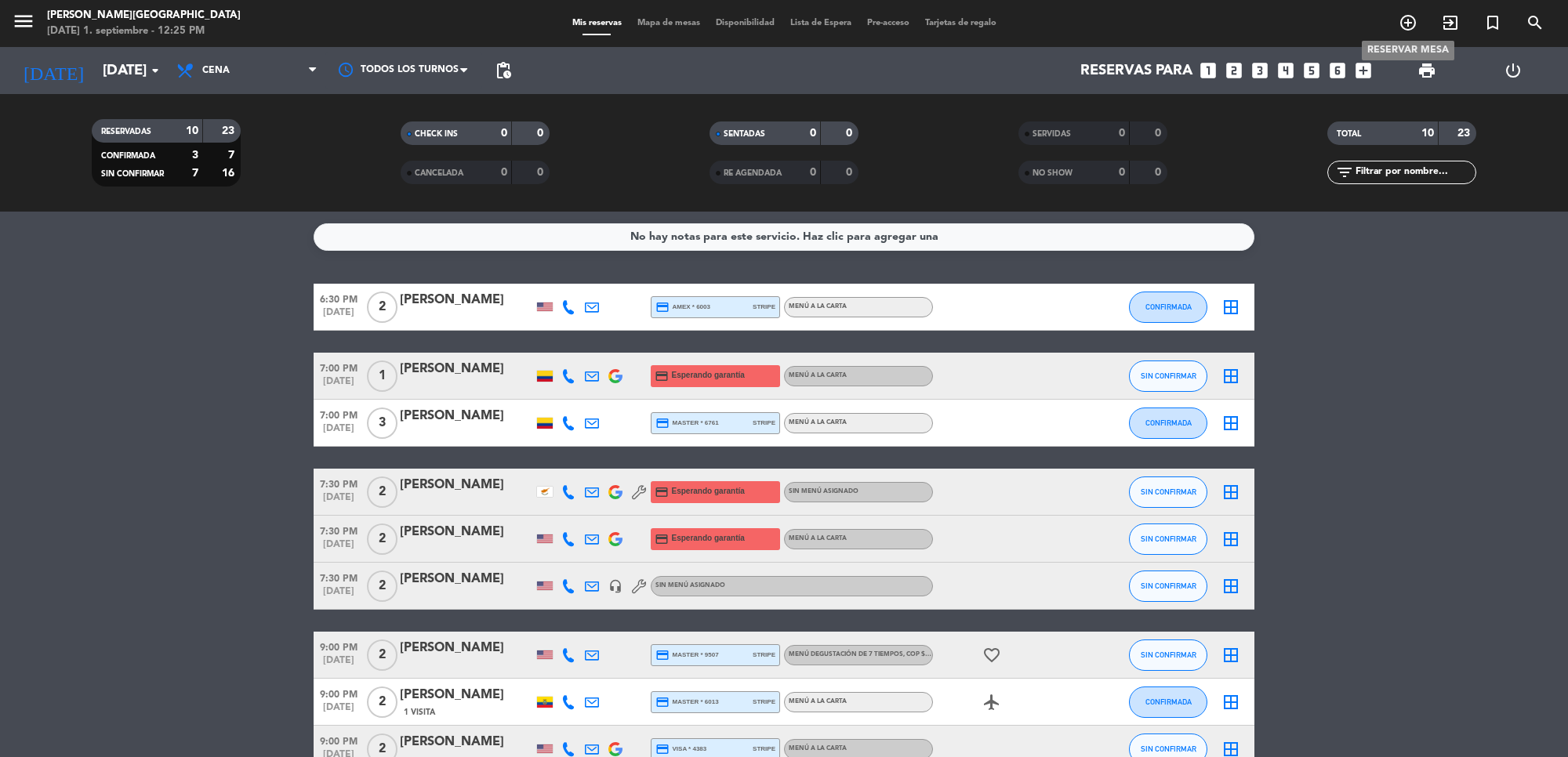
click at [1413, 11] on span "add_circle_outline" at bounding box center [1408, 23] width 43 height 26
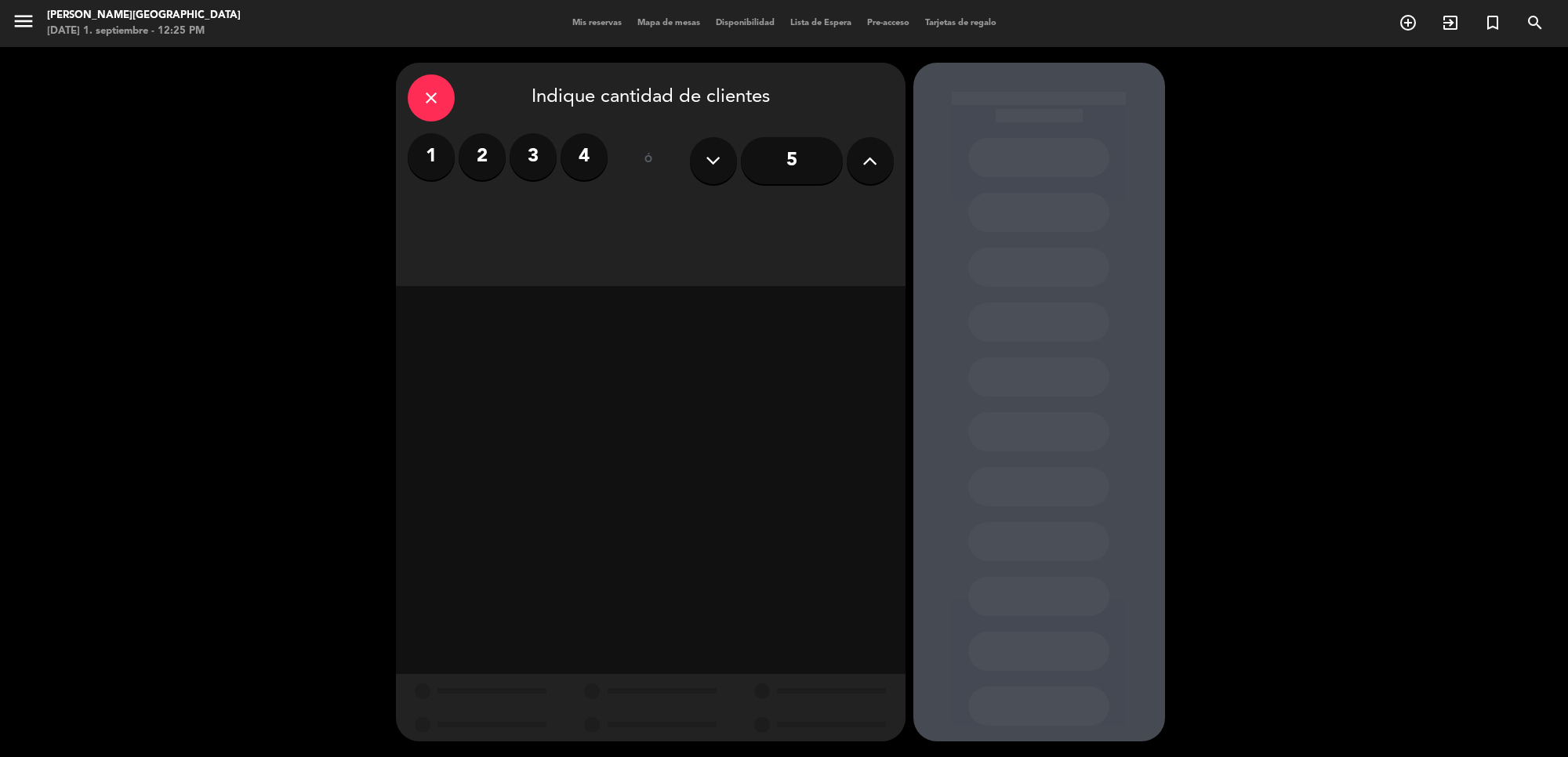
click at [866, 168] on icon at bounding box center [870, 160] width 15 height 24
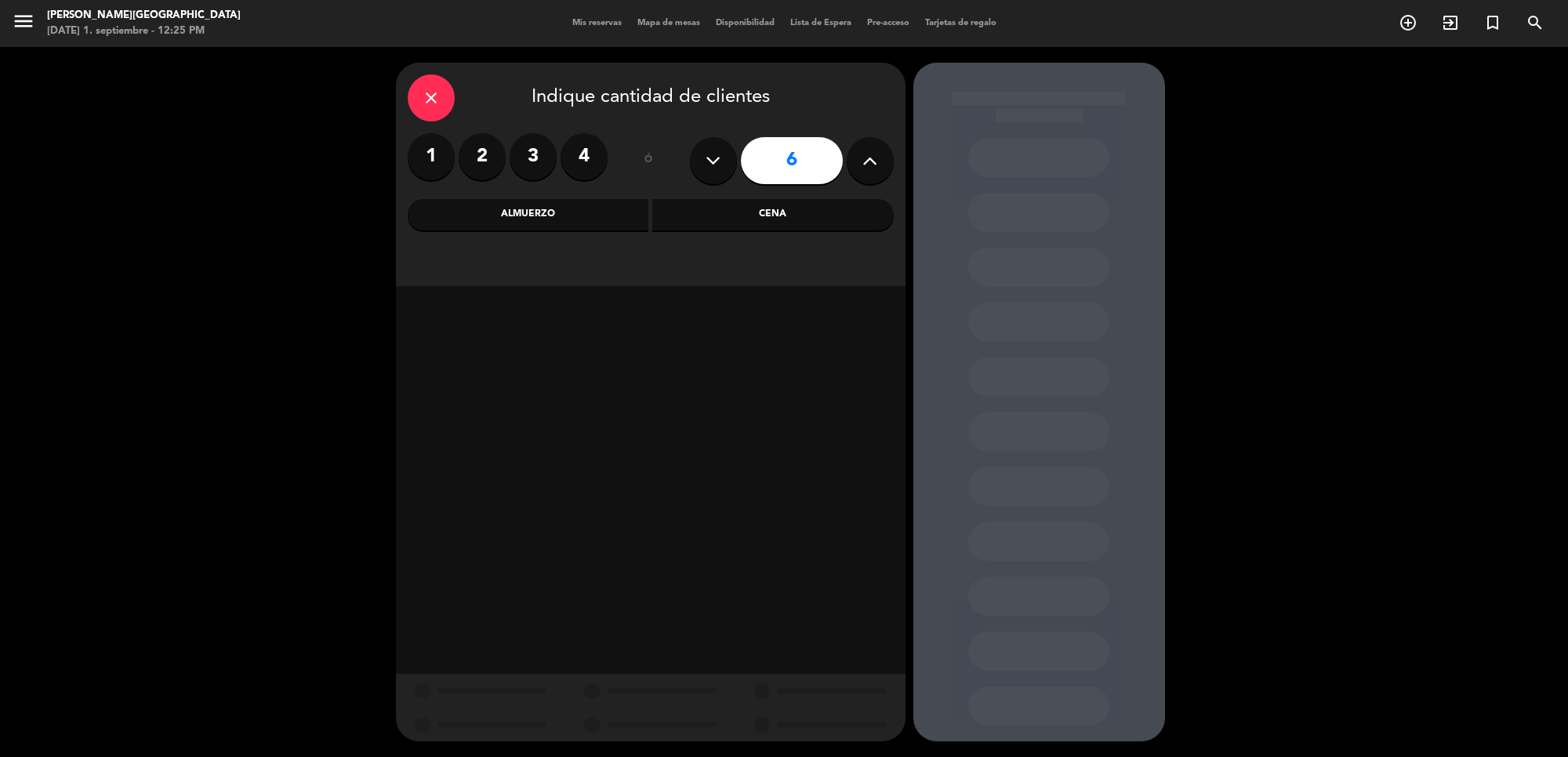
click at [866, 168] on icon at bounding box center [870, 160] width 15 height 24
type input "10"
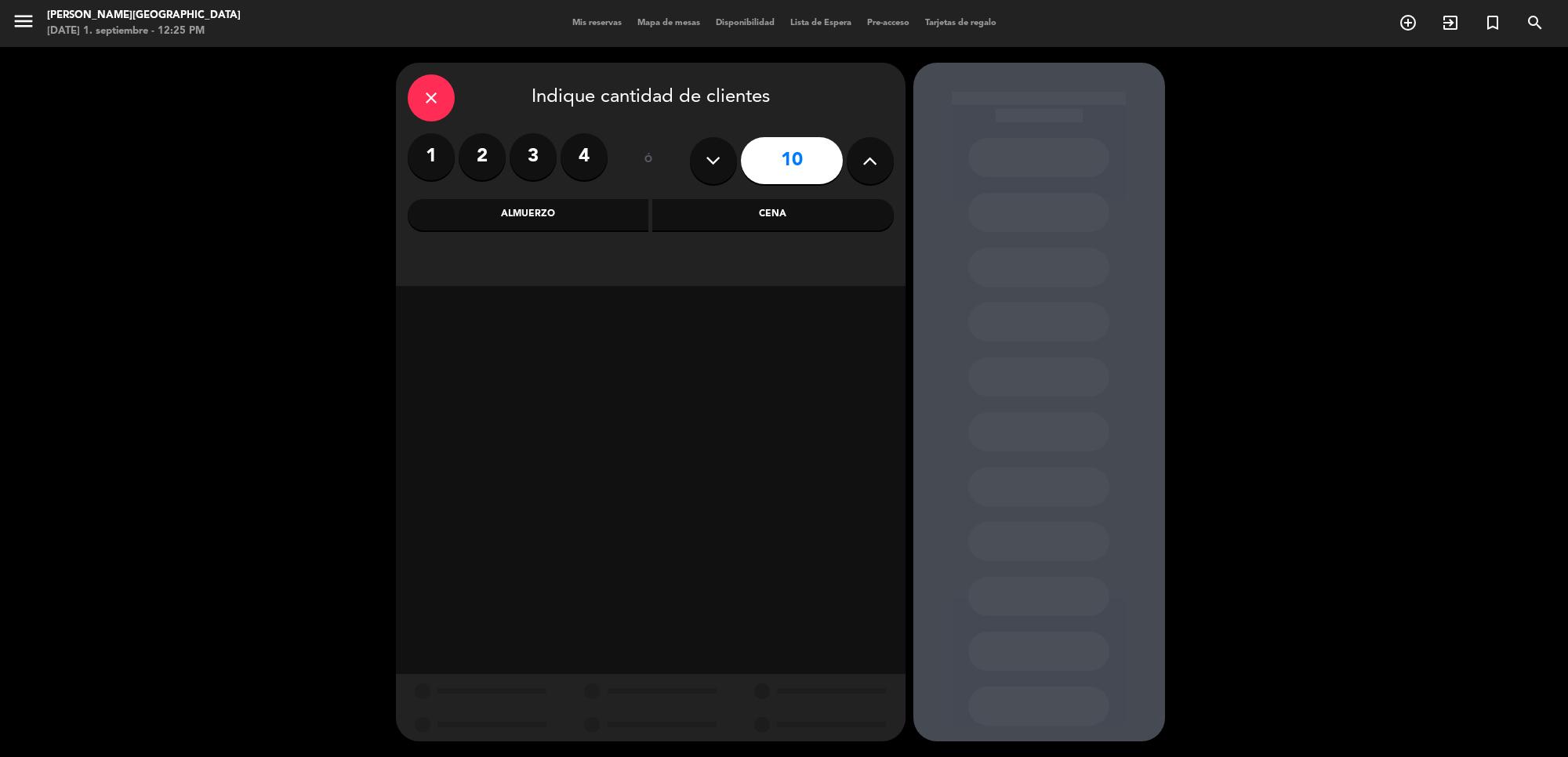
click at [774, 217] on div "Cena" at bounding box center [773, 214] width 241 height 31
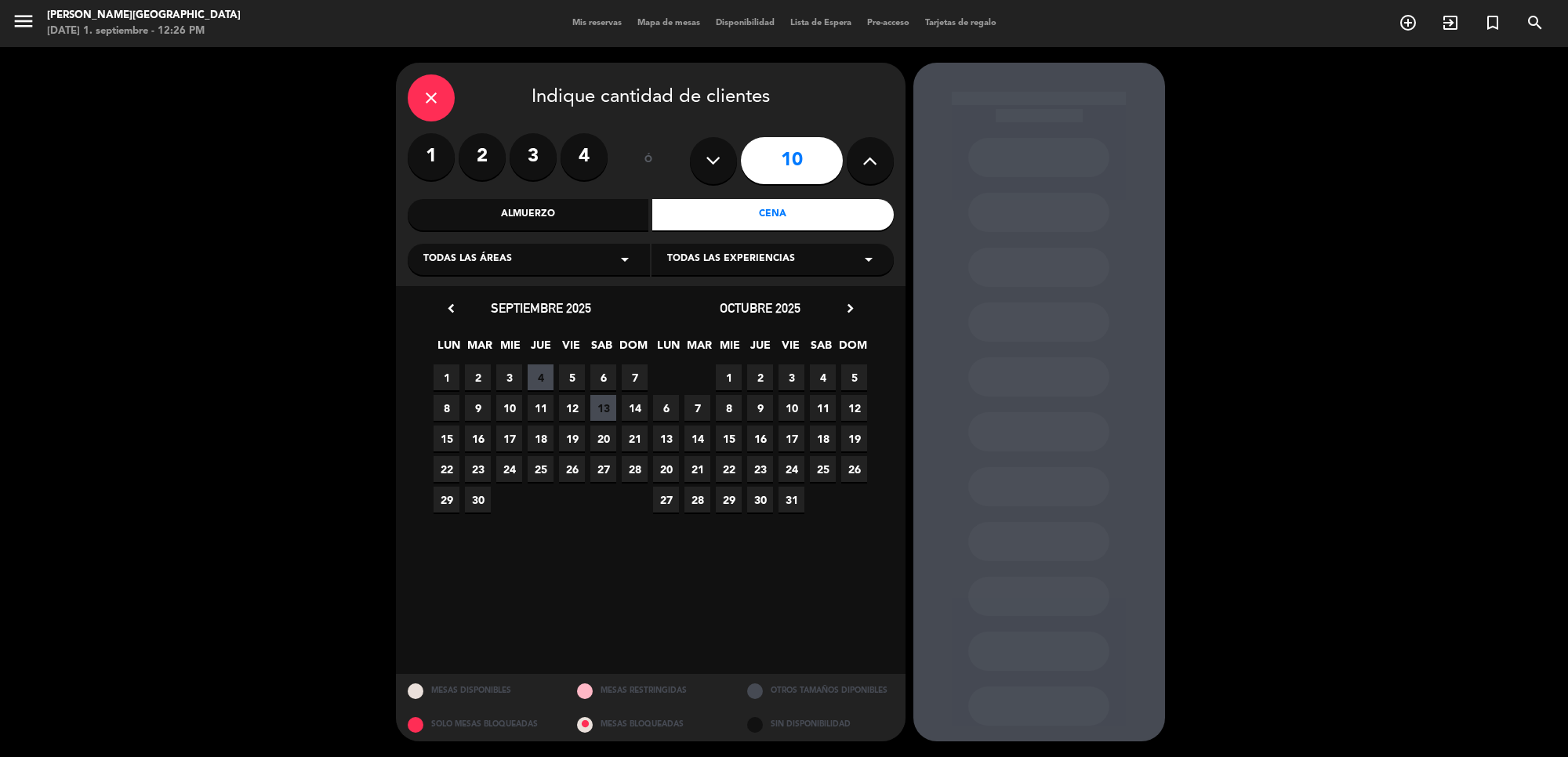
click at [507, 375] on span "3" at bounding box center [508, 377] width 26 height 26
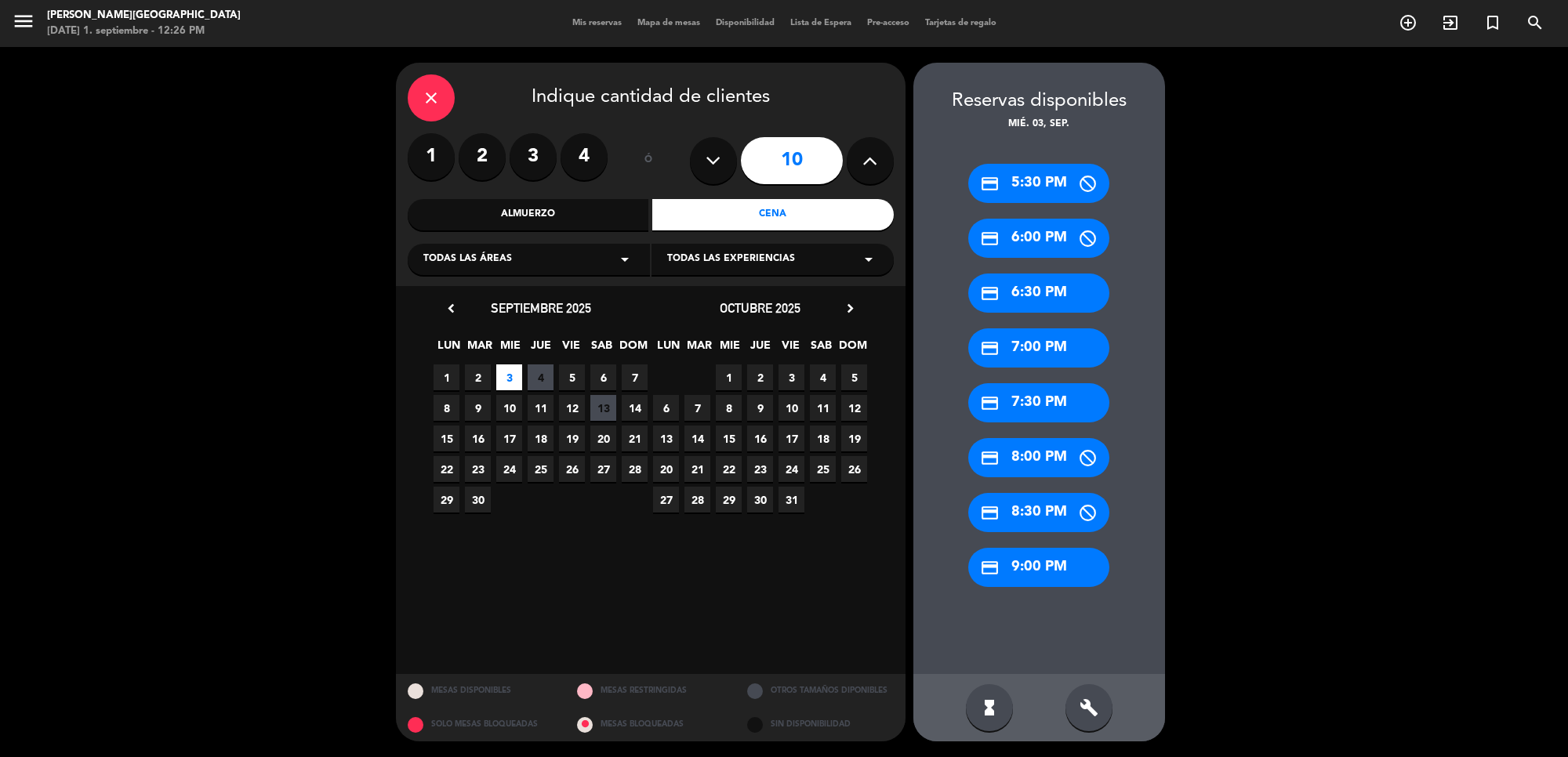
click at [1098, 714] on div "build" at bounding box center [1090, 708] width 47 height 47
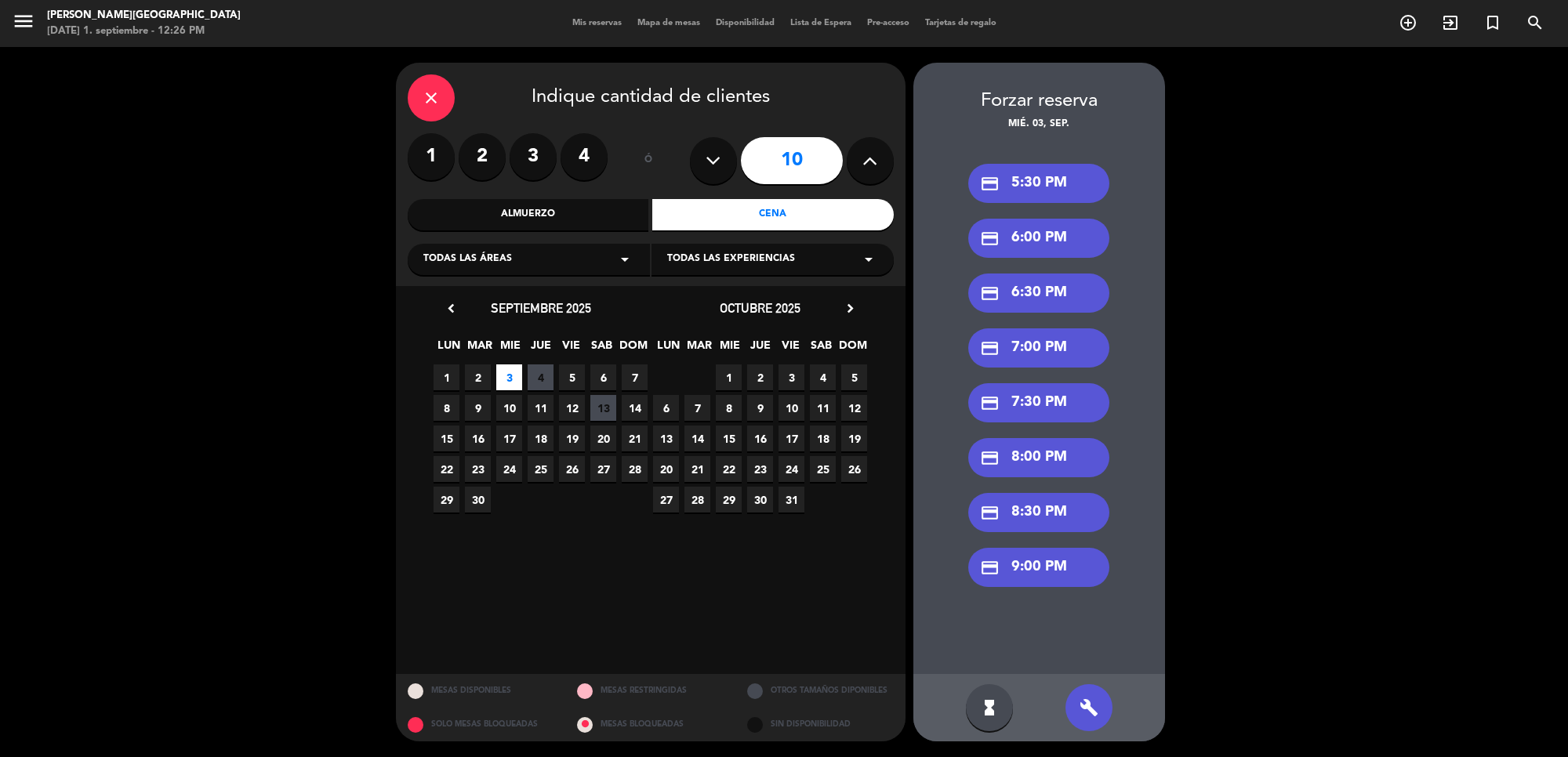
click at [1037, 335] on div "credit_card 7:00 PM" at bounding box center [1039, 347] width 141 height 39
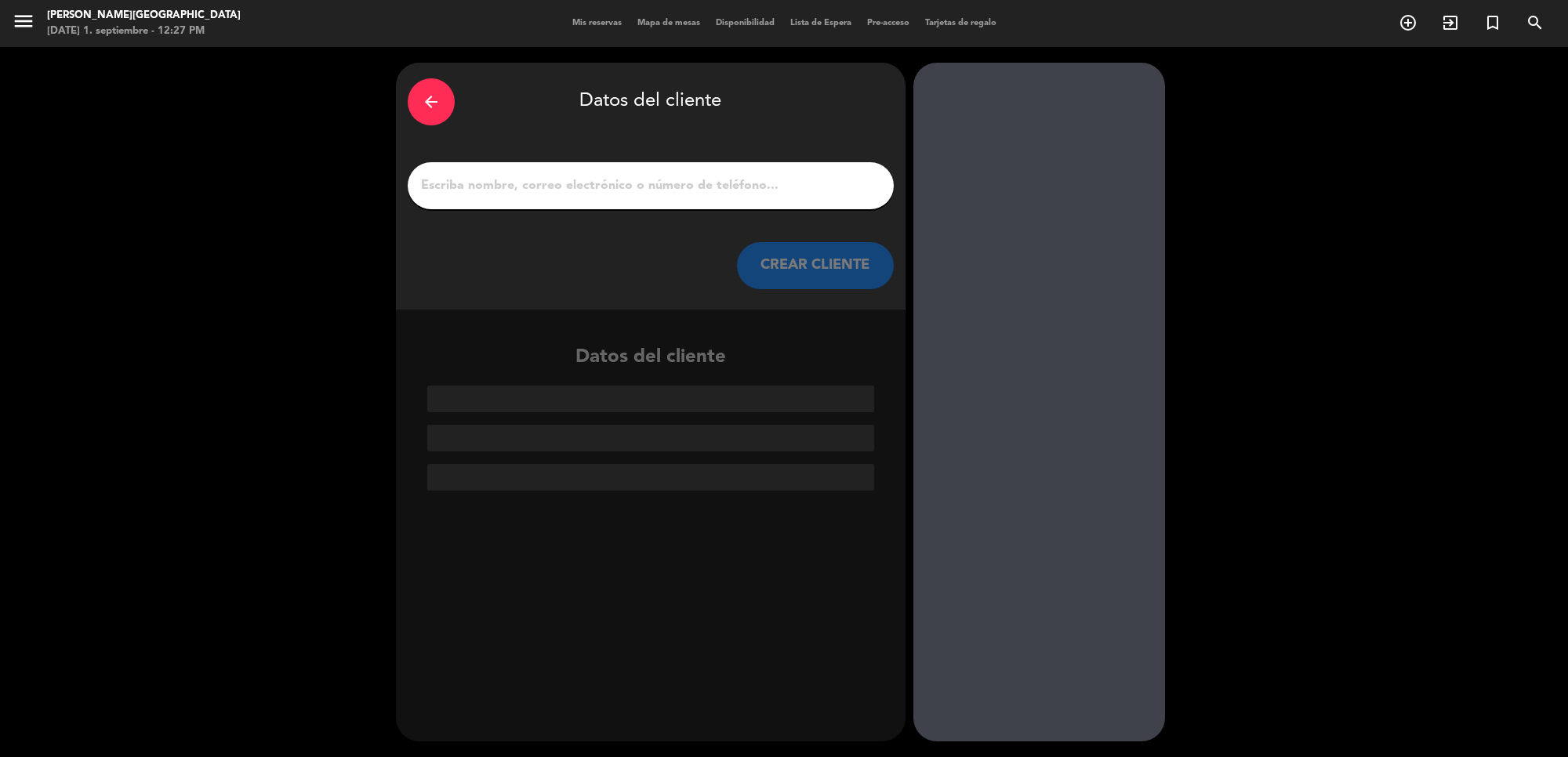
click at [741, 188] on input "1" at bounding box center [650, 185] width 463 height 22
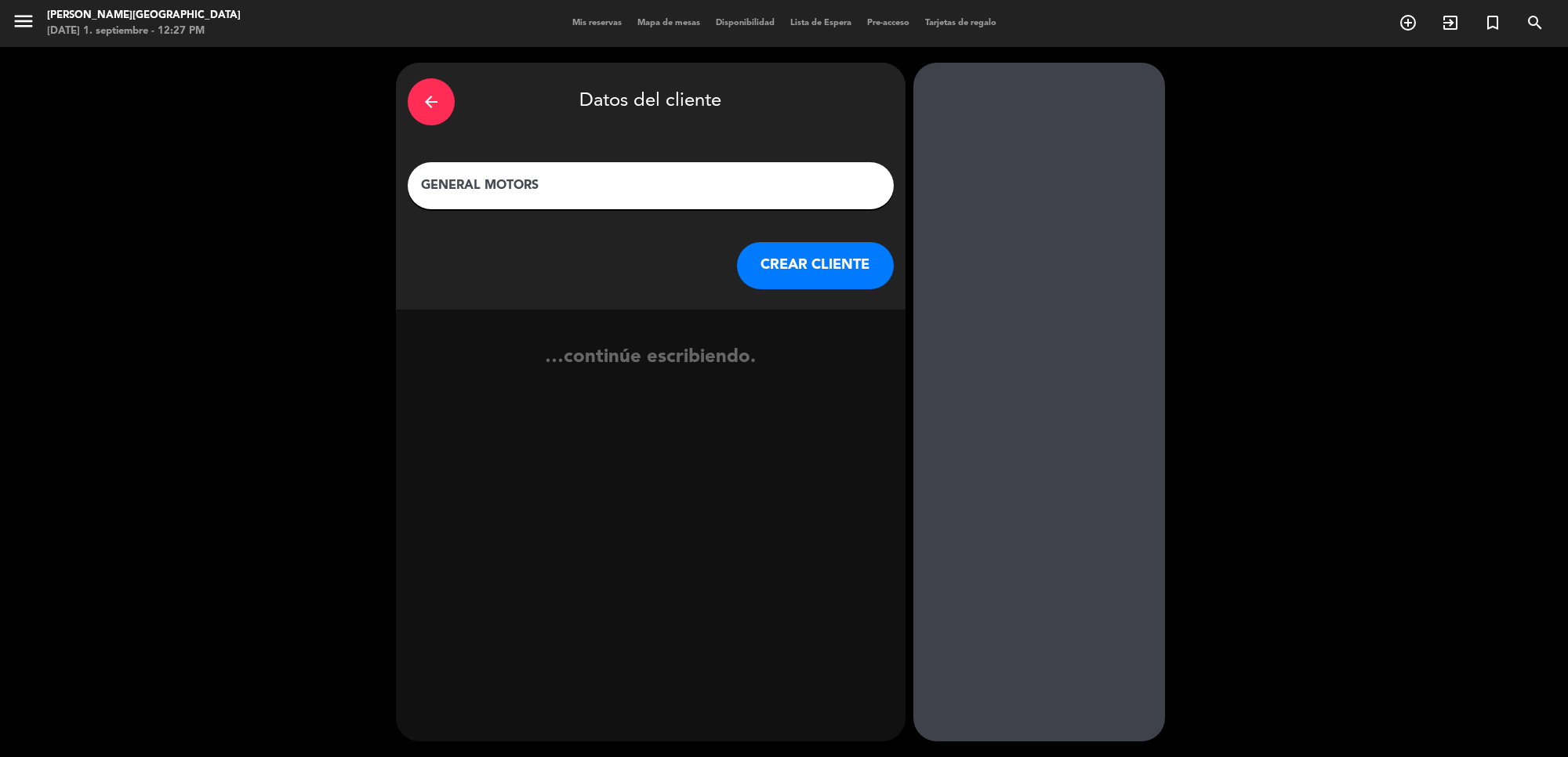
type input "GENERAL MOTORS"
click at [843, 239] on div "arrow_back Datos del cliente GENERAL MOTORS CREAR CLIENTE" at bounding box center [650, 185] width 509 height 247
click at [840, 255] on button "CREAR CLIENTE" at bounding box center [816, 266] width 157 height 47
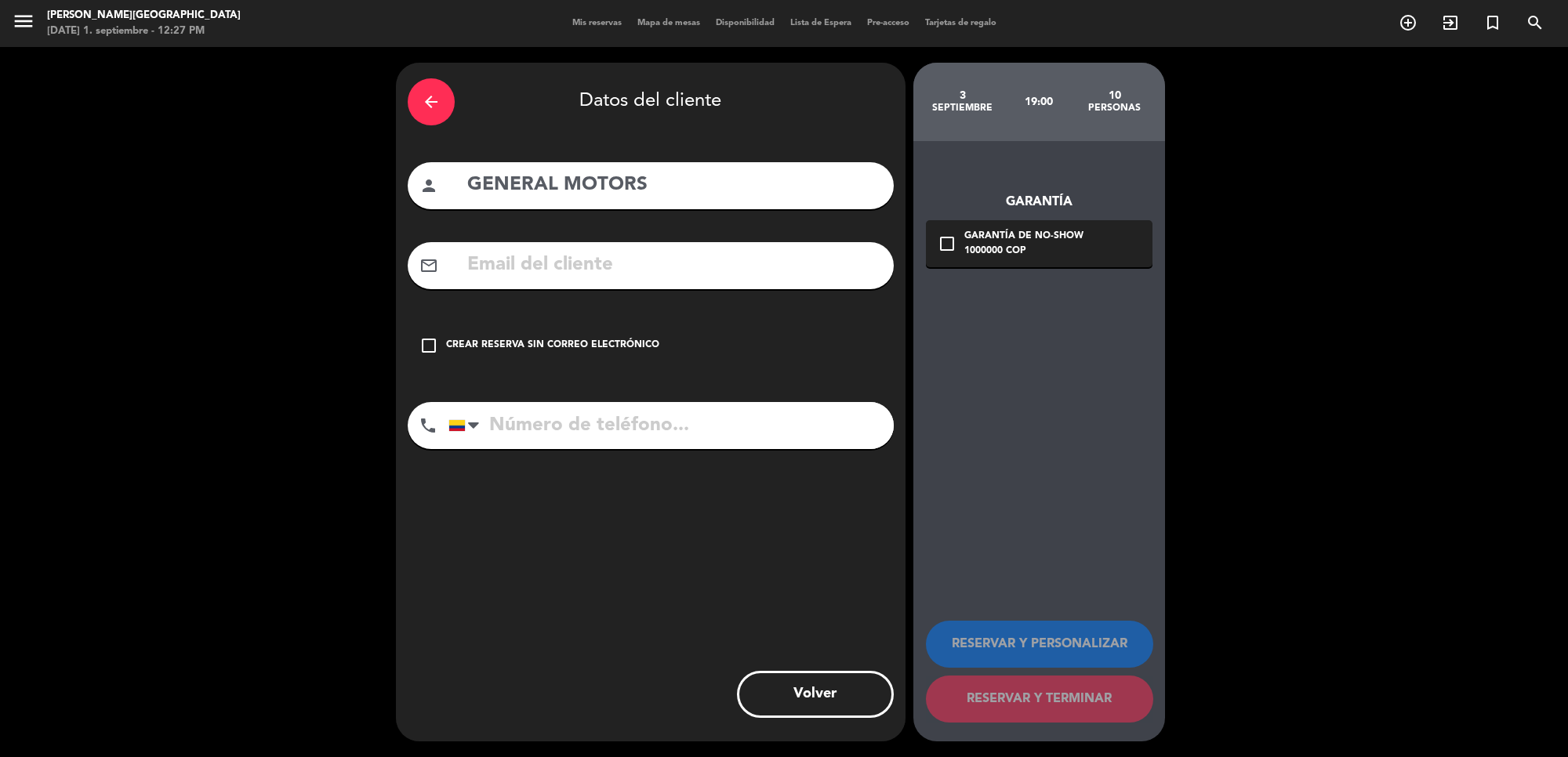
click at [715, 278] on input "text" at bounding box center [674, 265] width 417 height 32
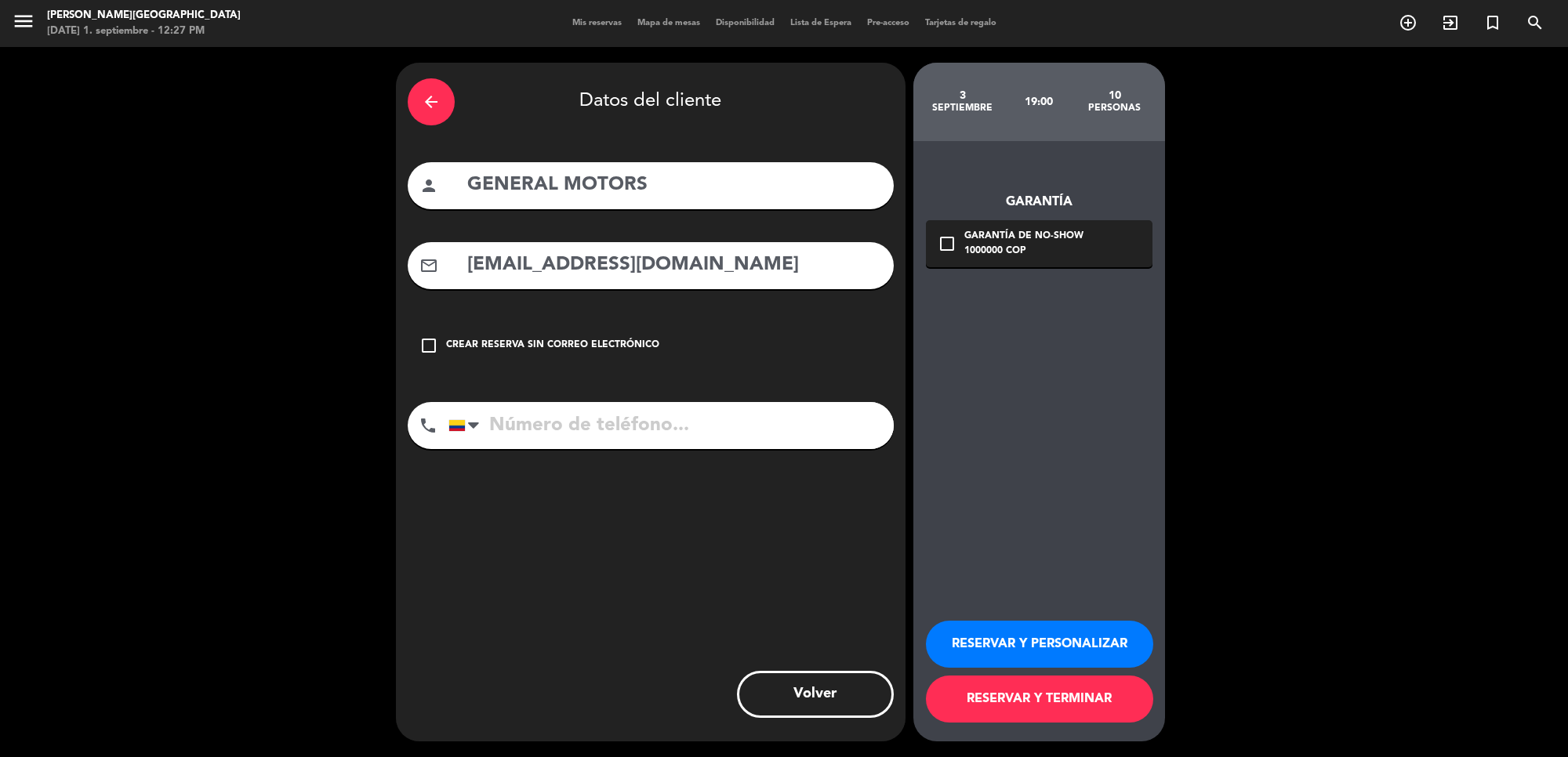
type input "[EMAIL_ADDRESS][DOMAIN_NAME]"
click at [710, 428] on input "tel" at bounding box center [671, 426] width 445 height 47
type input "3164235023"
click at [998, 244] on div "1000000 COP" at bounding box center [1025, 252] width 119 height 16
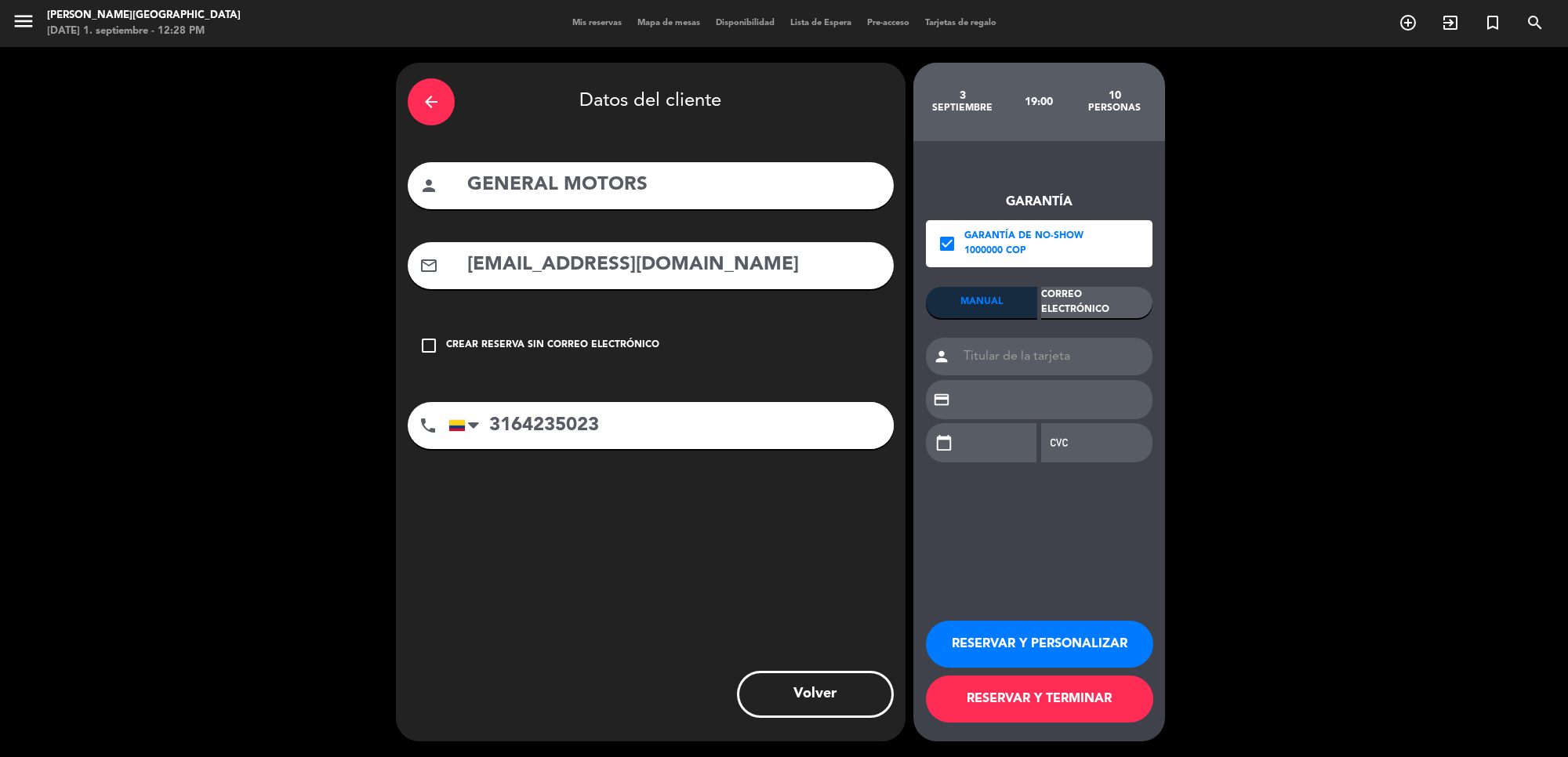
click at [1114, 311] on div "Correo Electrónico" at bounding box center [1097, 302] width 112 height 31
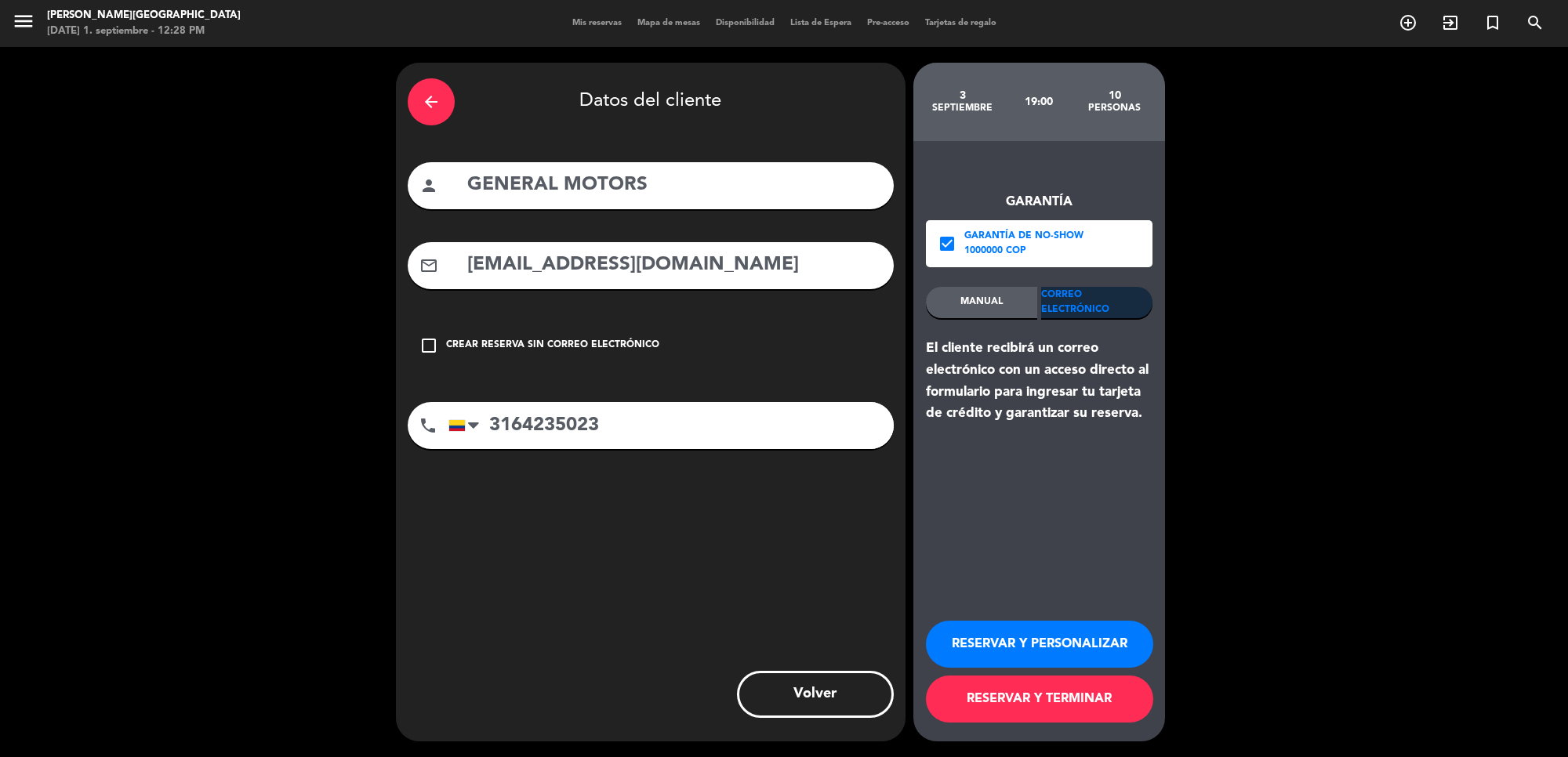
click at [1028, 643] on button "RESERVAR Y PERSONALIZAR" at bounding box center [1040, 644] width 227 height 47
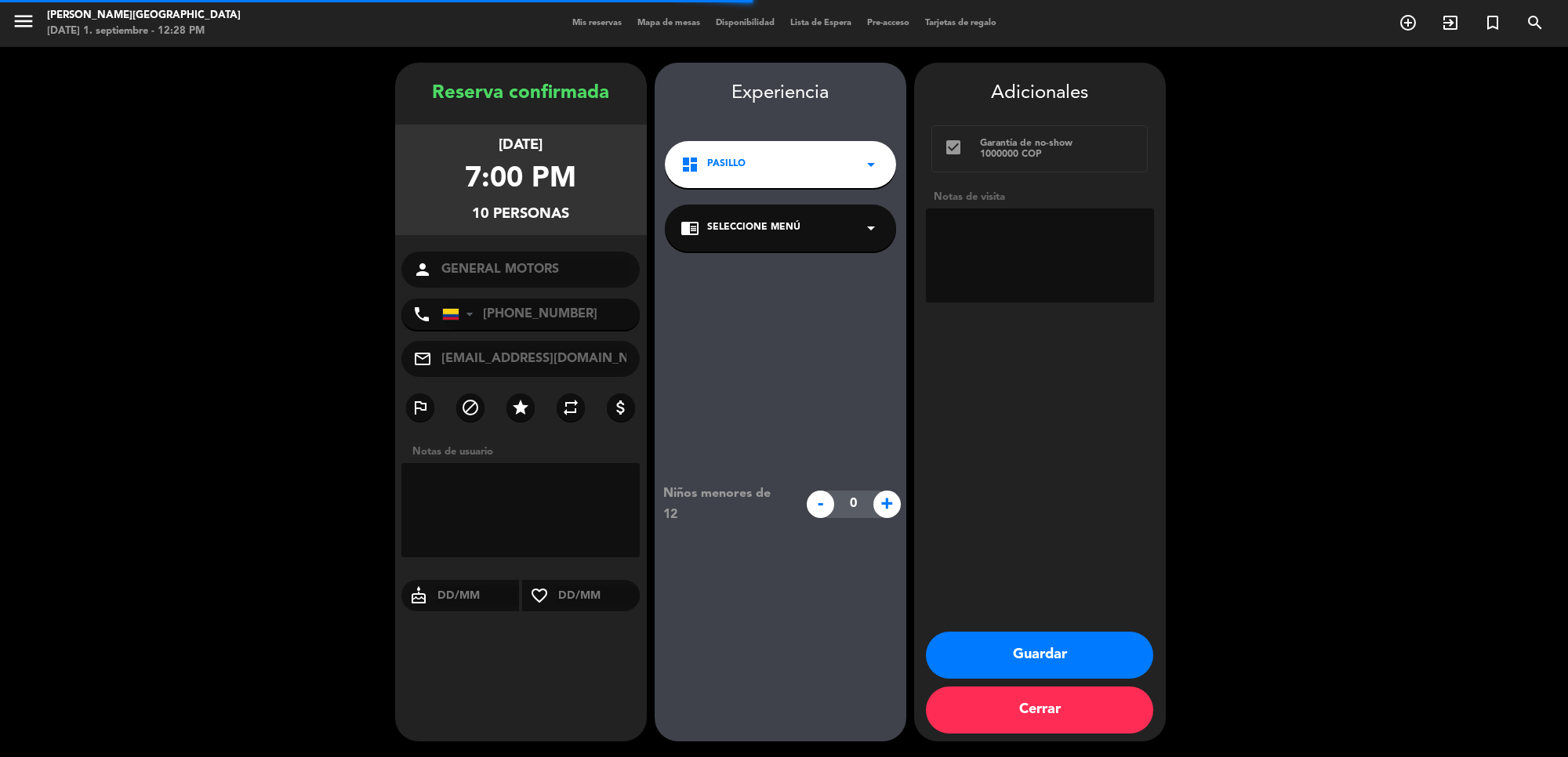
click at [994, 267] on textarea at bounding box center [1040, 255] width 228 height 94
click at [1095, 273] on textarea at bounding box center [1040, 255] width 228 height 94
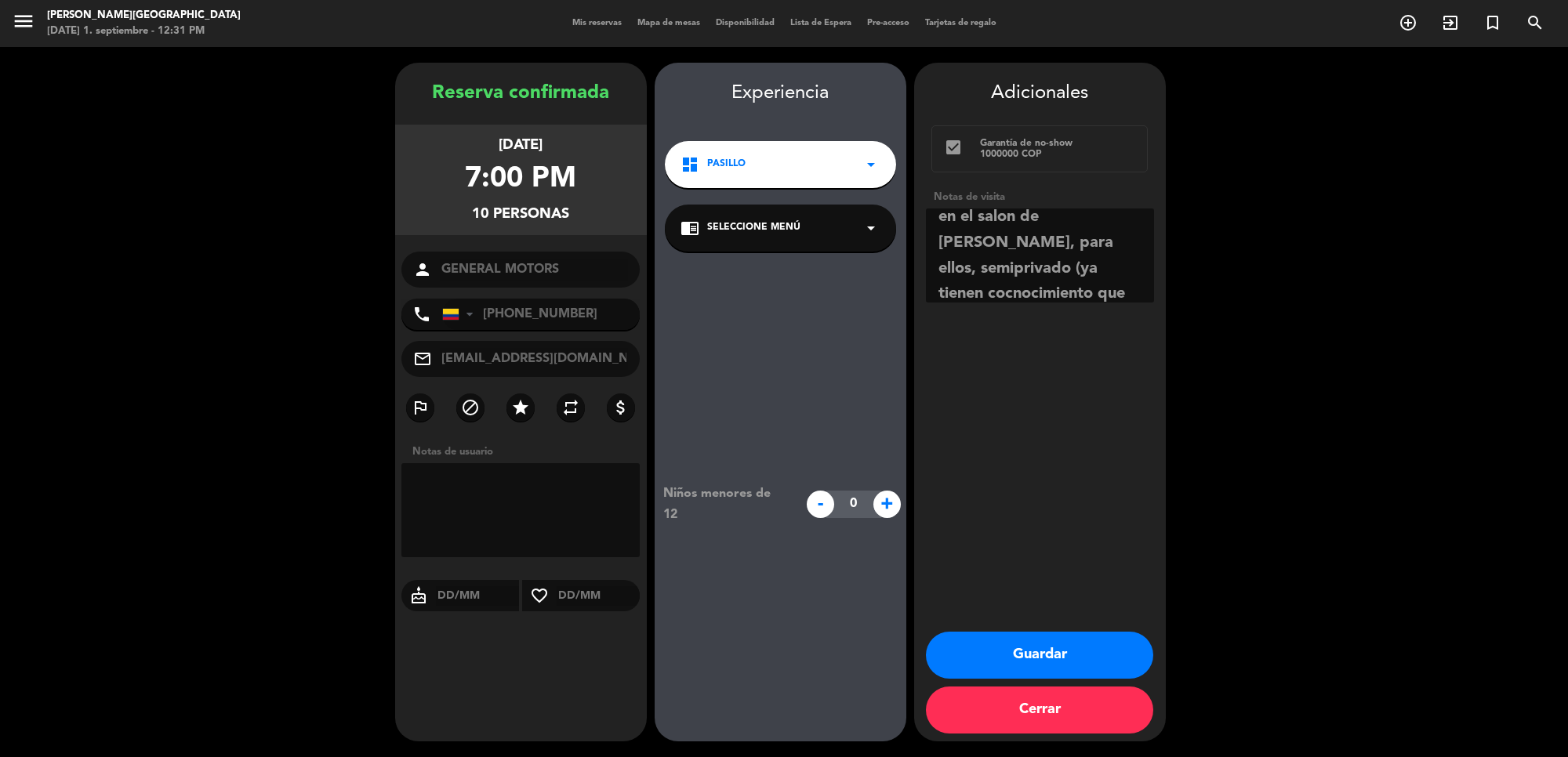
scroll to position [36, 0]
click at [1060, 240] on textarea at bounding box center [1040, 255] width 228 height 94
click at [1016, 243] on textarea at bounding box center [1040, 255] width 228 height 94
type textarea "en el salon de [PERSON_NAME], para ellos, semiprivado (ya tienen conocimiento q…"
click at [1036, 660] on button "Guardar" at bounding box center [1040, 656] width 227 height 47
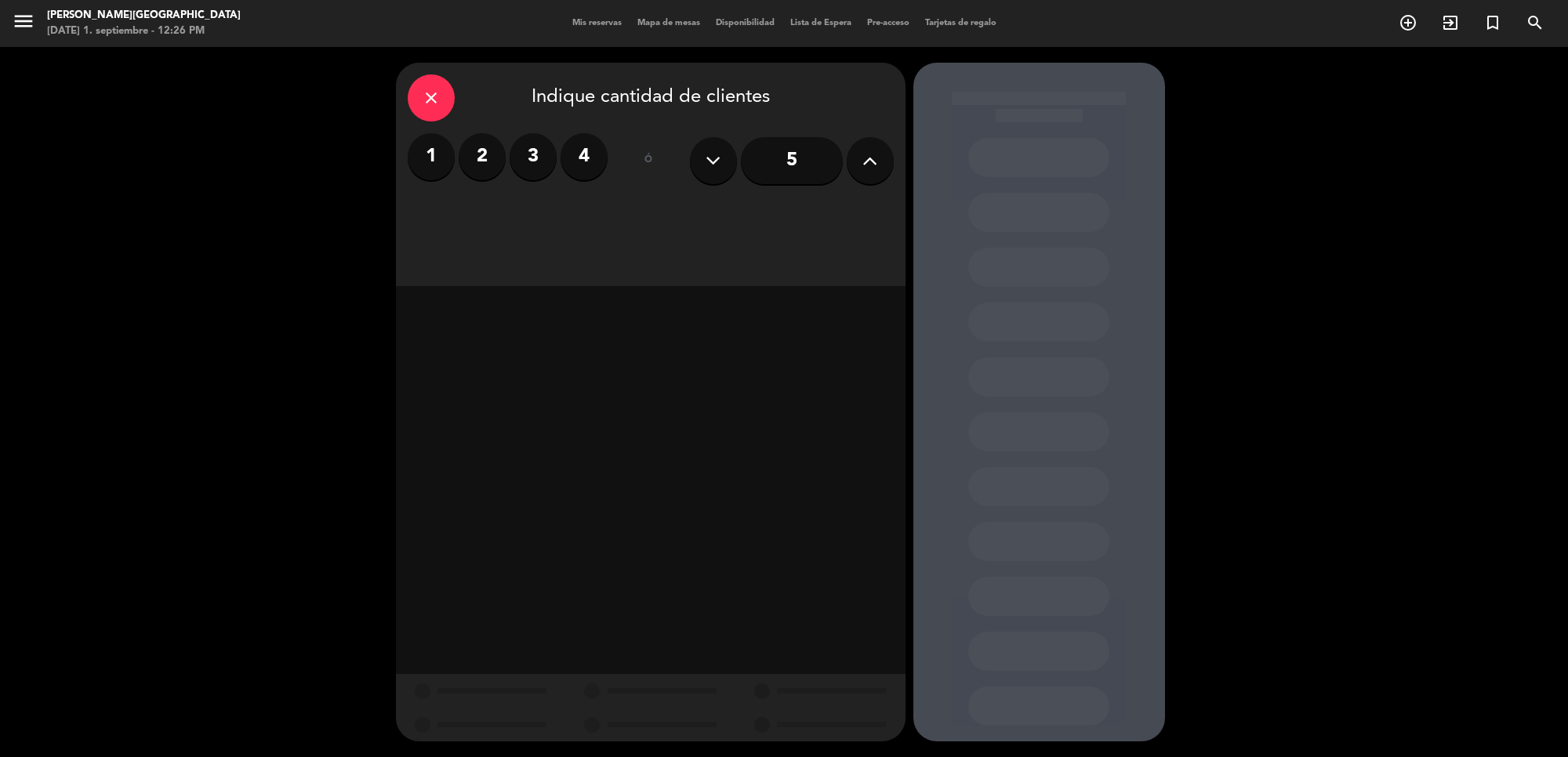
drag, startPoint x: 405, startPoint y: 84, endPoint x: 445, endPoint y: 102, distance: 43.9
click at [404, 86] on div "close Indique cantidad de clientes 1 2 3 4 ó 5" at bounding box center [650, 174] width 509 height 223
click at [445, 102] on div "close" at bounding box center [432, 98] width 47 height 47
